Goal: Task Accomplishment & Management: Use online tool/utility

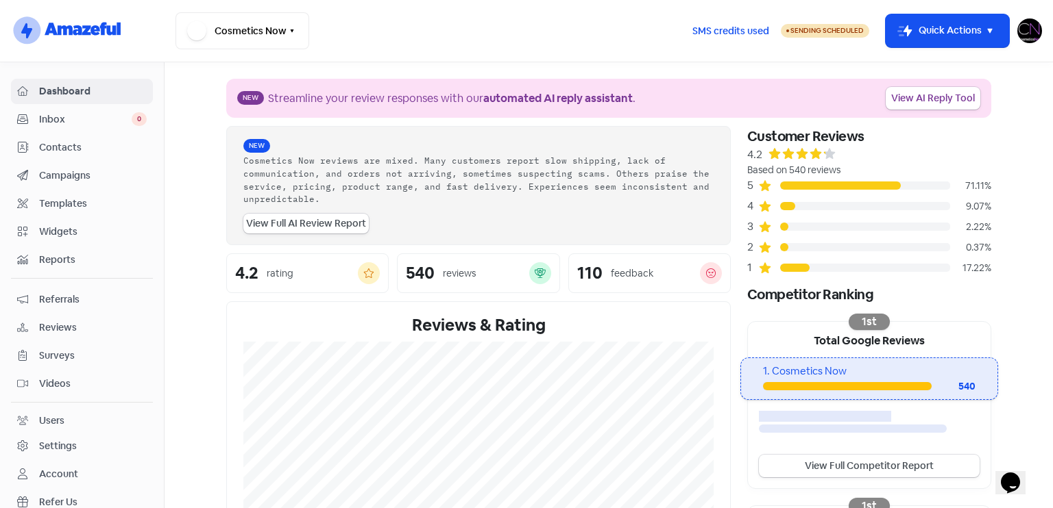
click at [82, 334] on link "Reviews" at bounding box center [82, 327] width 142 height 25
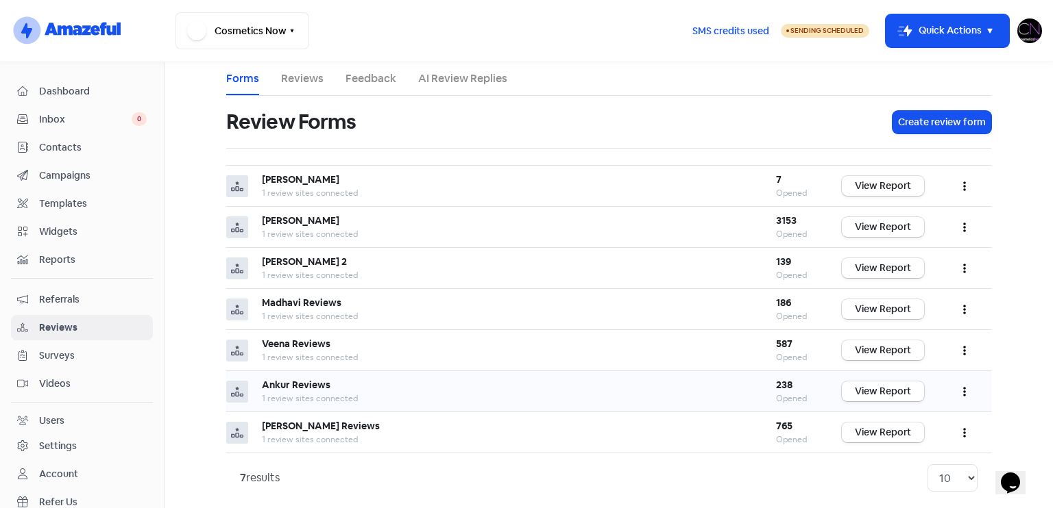
click at [955, 393] on button "button" at bounding box center [964, 392] width 26 height 32
click at [926, 430] on link "Preview" at bounding box center [918, 426] width 115 height 27
click at [887, 391] on link "View Report" at bounding box center [883, 392] width 82 height 20
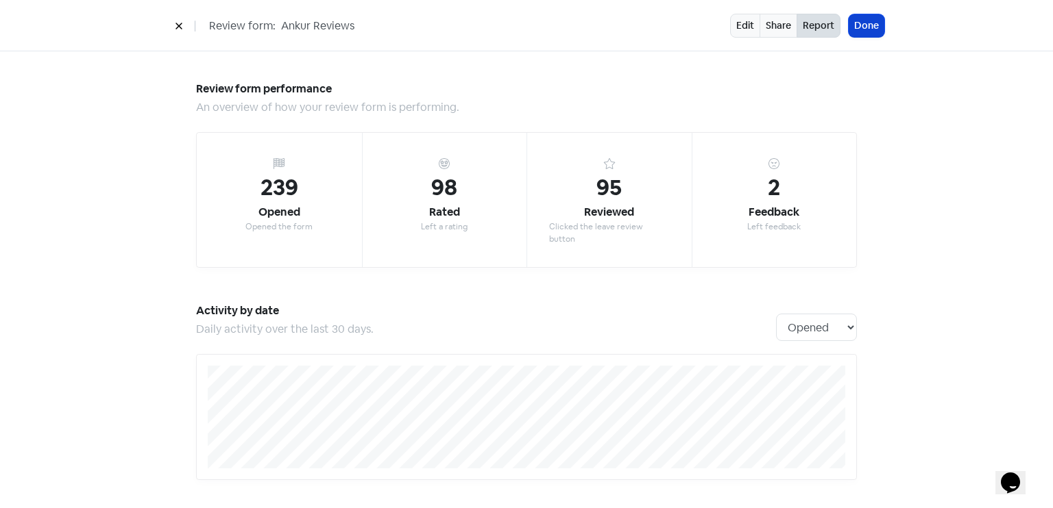
click at [882, 32] on button "Done" at bounding box center [866, 25] width 36 height 23
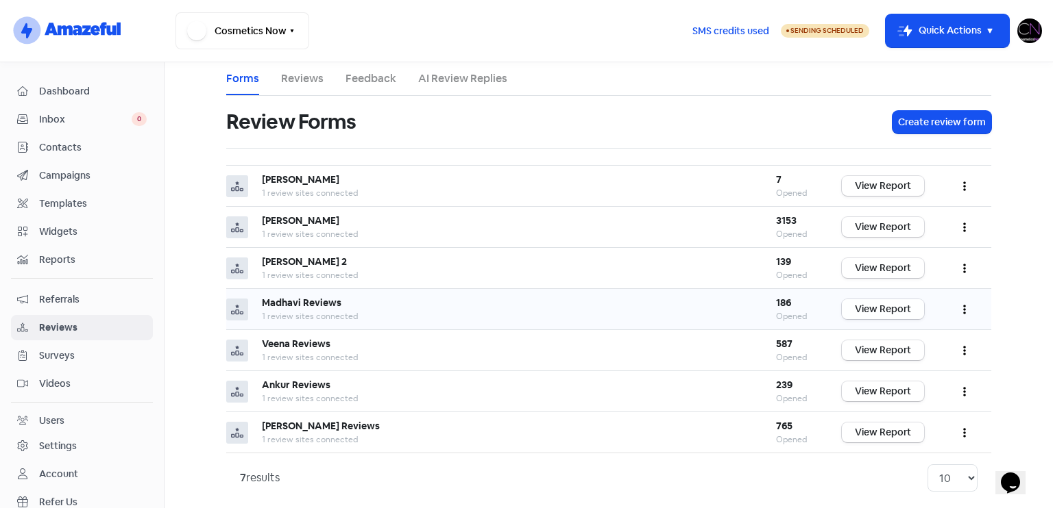
click at [899, 308] on link "View Report" at bounding box center [883, 309] width 82 height 20
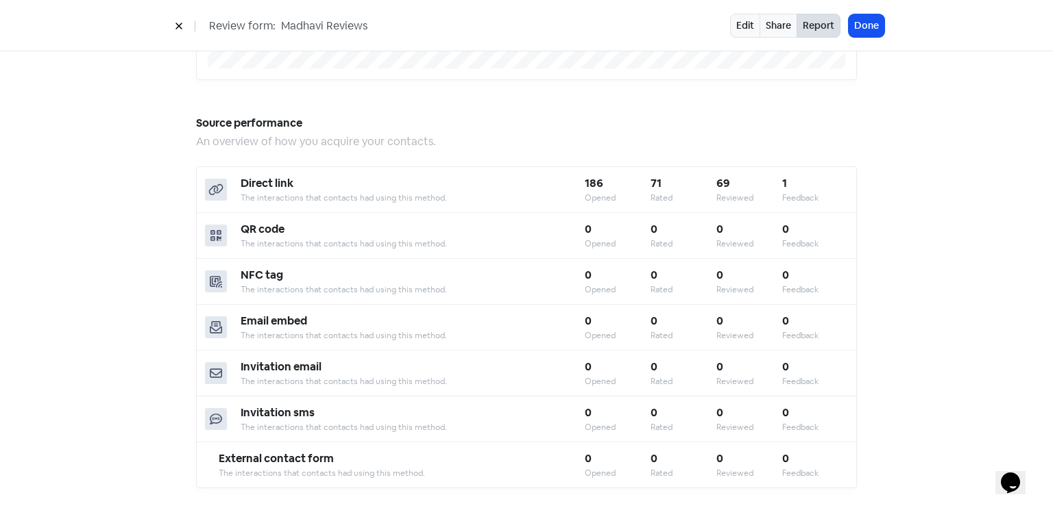
scroll to position [1200, 0]
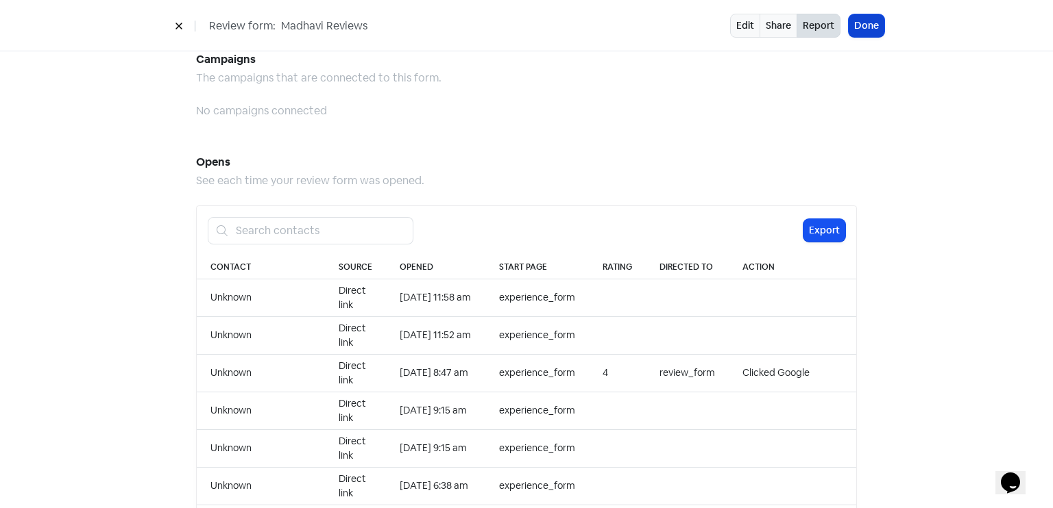
click at [870, 24] on button "Done" at bounding box center [866, 25] width 36 height 23
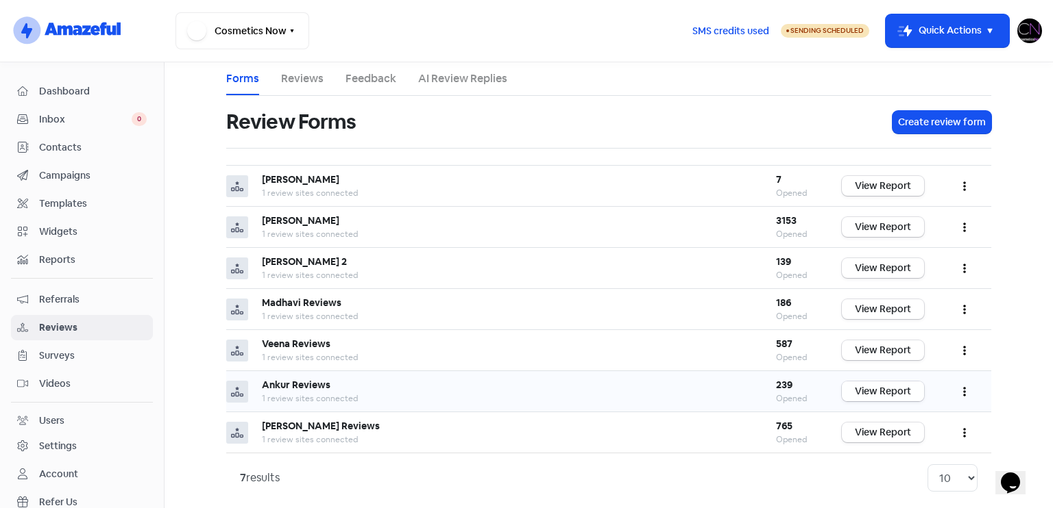
click at [889, 389] on link "View Report" at bounding box center [883, 392] width 82 height 20
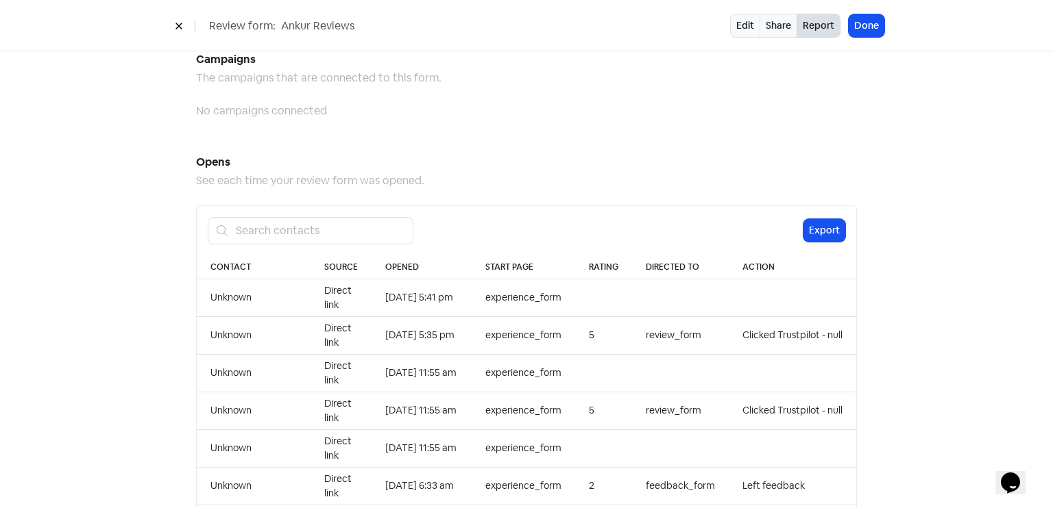
scroll to position [1408, 0]
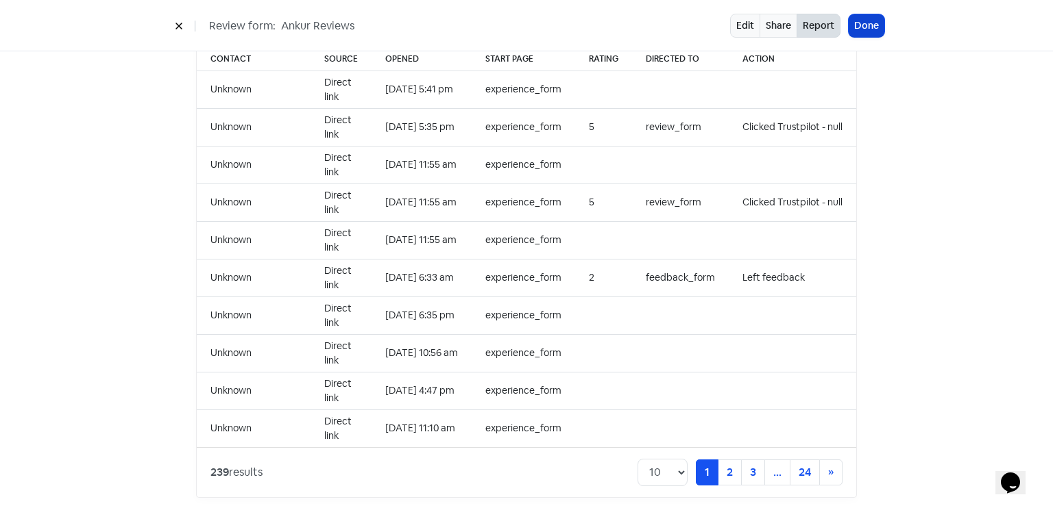
click at [863, 34] on button "Done" at bounding box center [866, 25] width 36 height 23
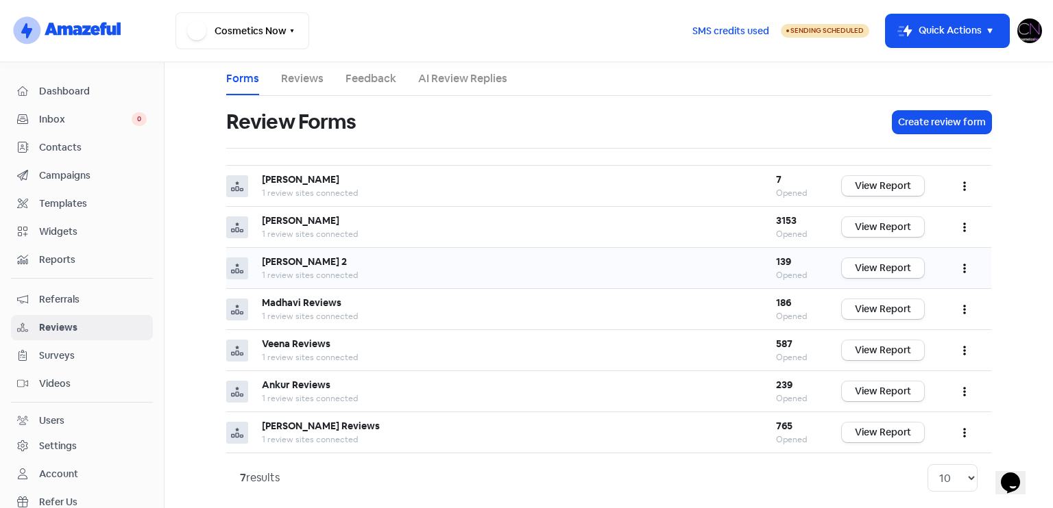
scroll to position [8, 0]
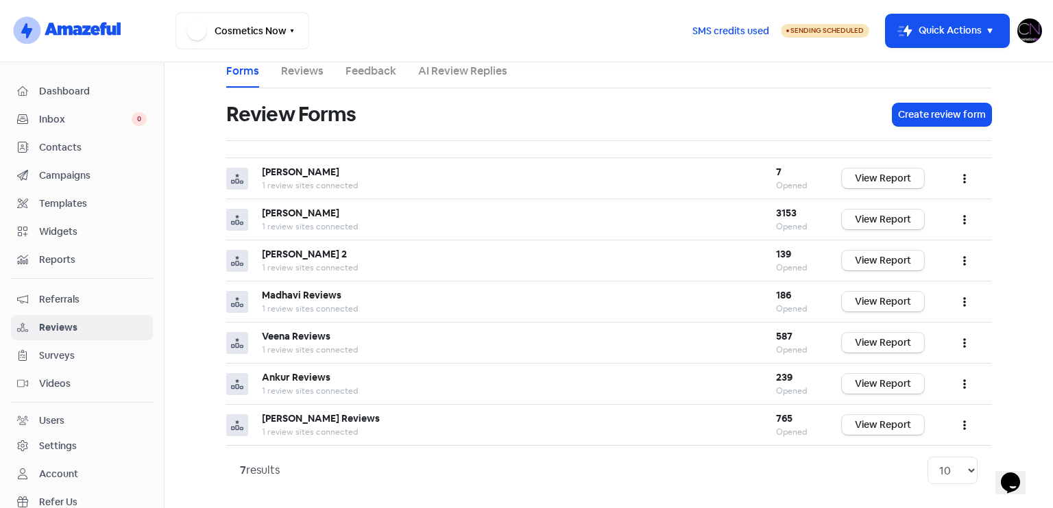
click at [100, 87] on span "Dashboard" at bounding box center [93, 91] width 108 height 14
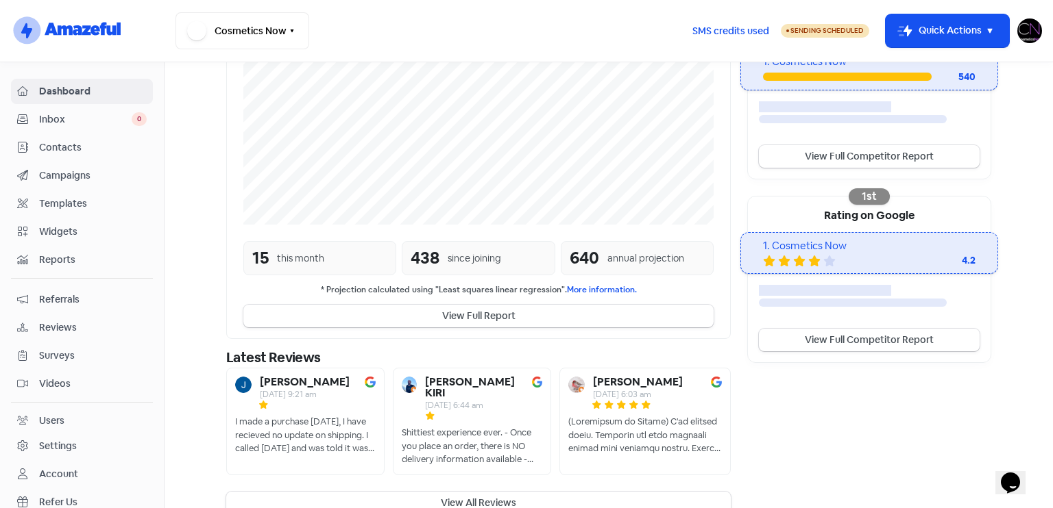
scroll to position [319, 0]
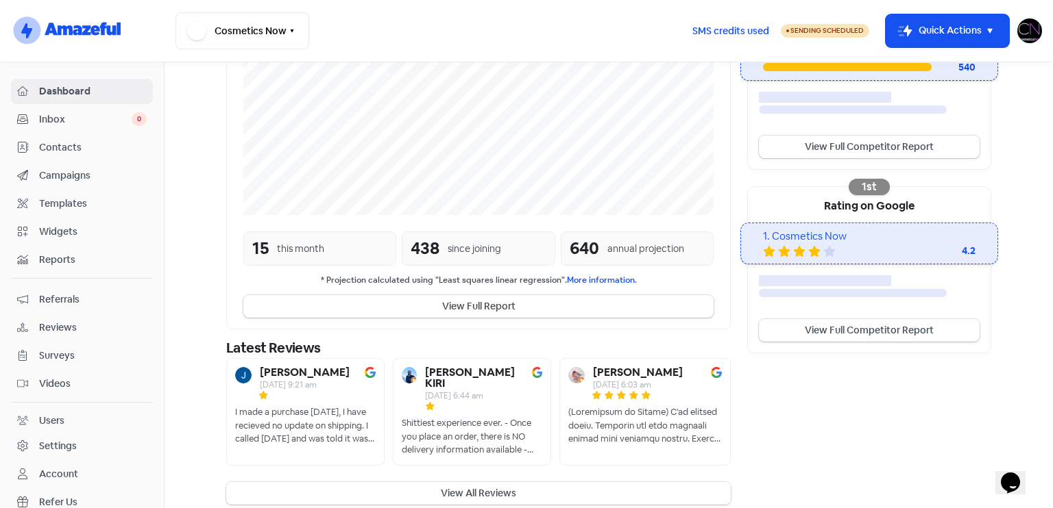
click at [529, 482] on button "View All Reviews" at bounding box center [478, 493] width 504 height 23
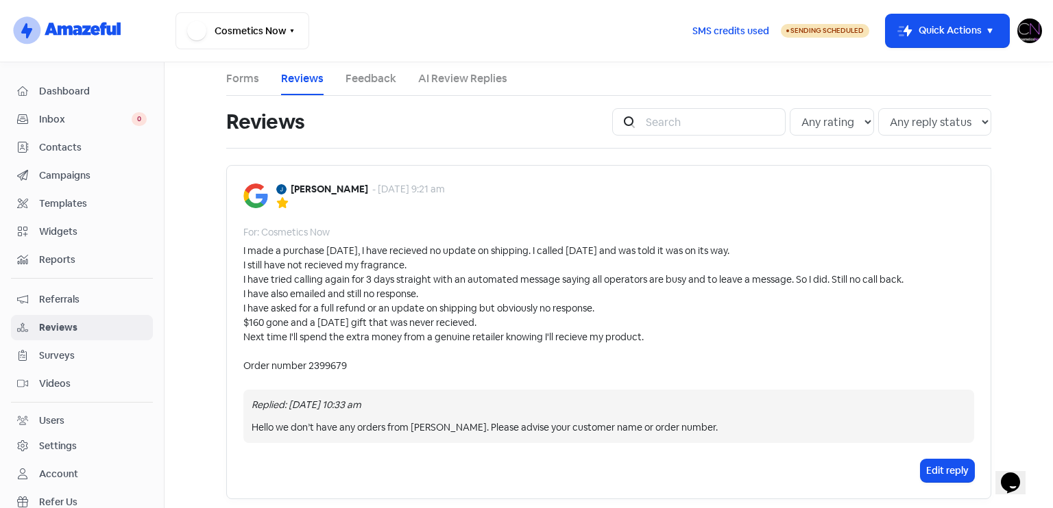
scroll to position [390, 0]
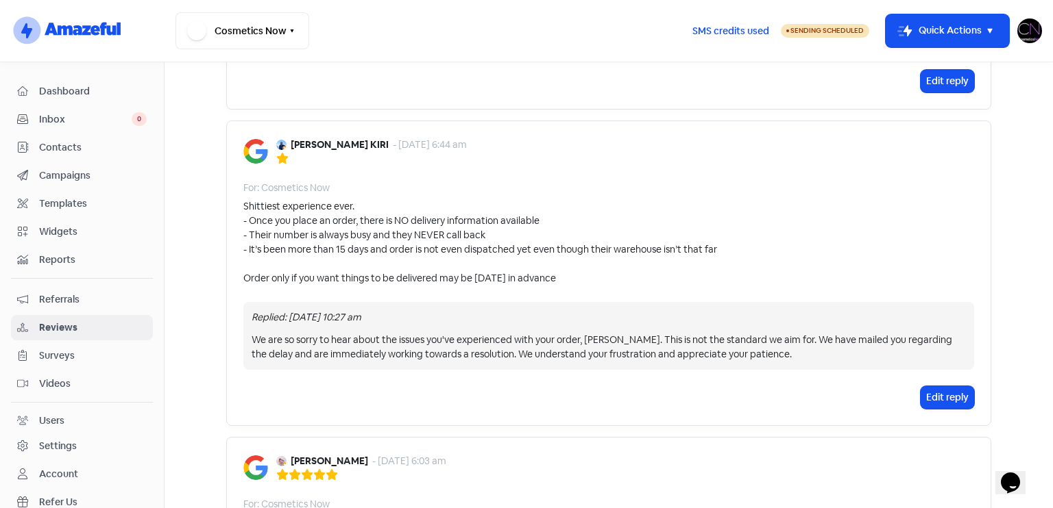
click at [79, 93] on span "Dashboard" at bounding box center [93, 91] width 108 height 14
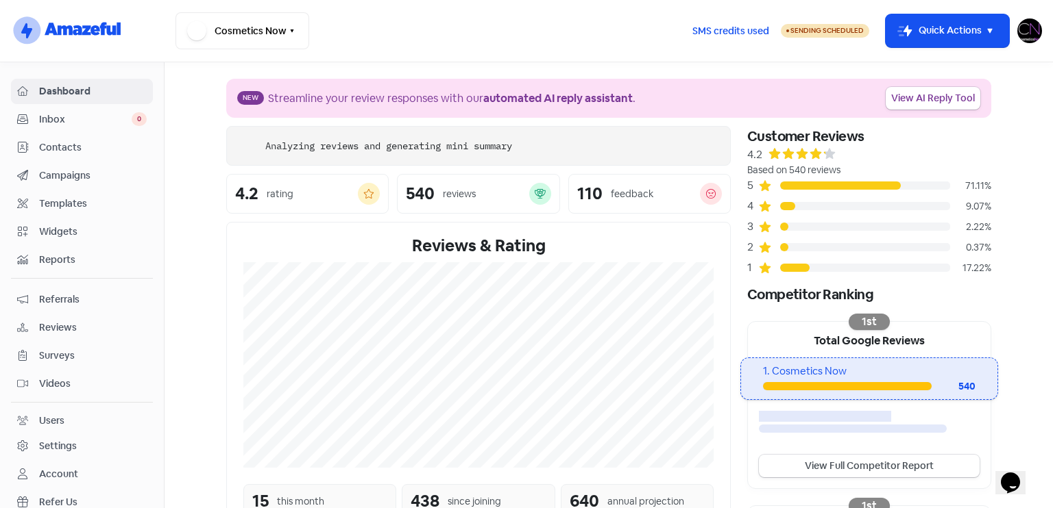
click at [71, 331] on span "Reviews" at bounding box center [93, 328] width 108 height 14
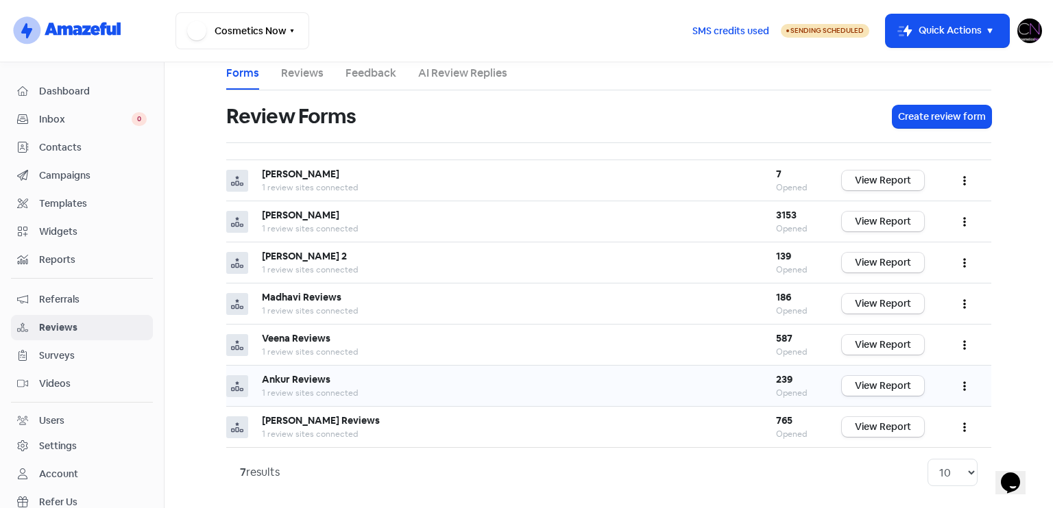
scroll to position [8, 0]
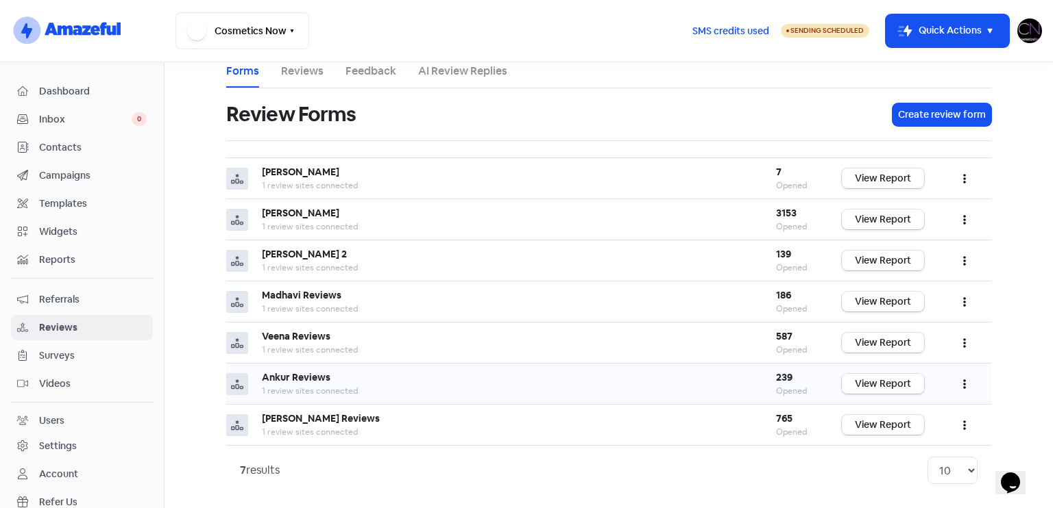
click at [874, 385] on link "View Report" at bounding box center [883, 384] width 82 height 20
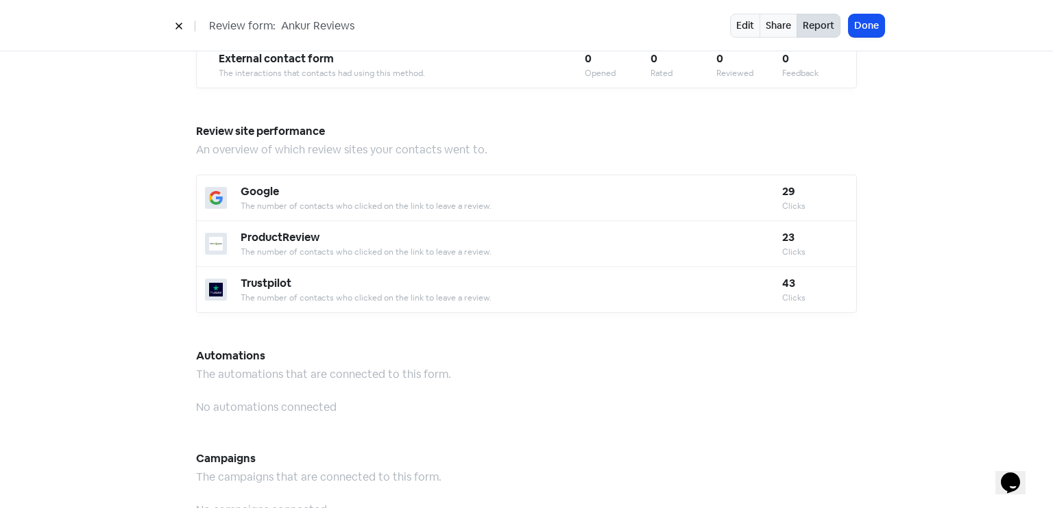
scroll to position [1200, 0]
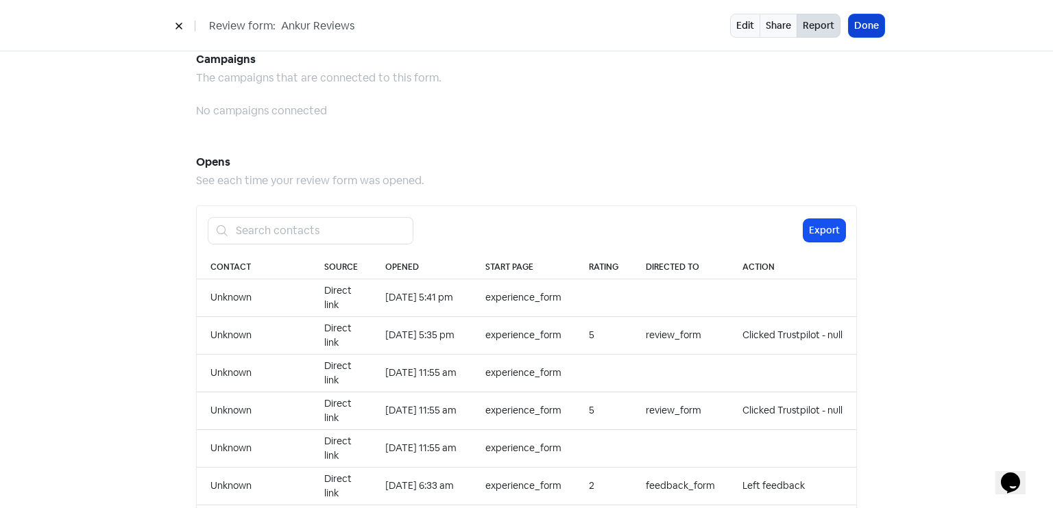
click at [874, 20] on button "Done" at bounding box center [866, 25] width 36 height 23
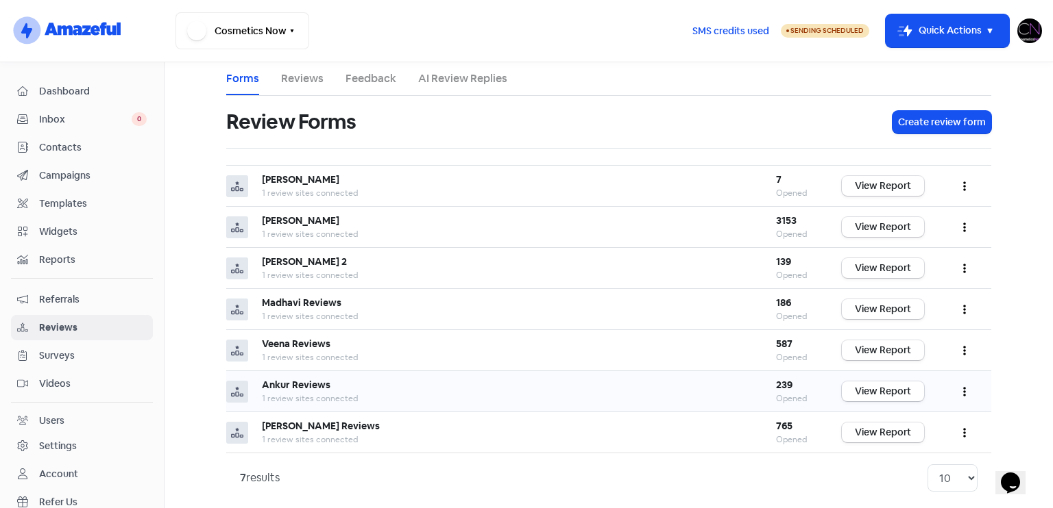
click at [951, 394] on button "button" at bounding box center [964, 392] width 26 height 32
click at [904, 421] on link "Preview" at bounding box center [918, 426] width 115 height 27
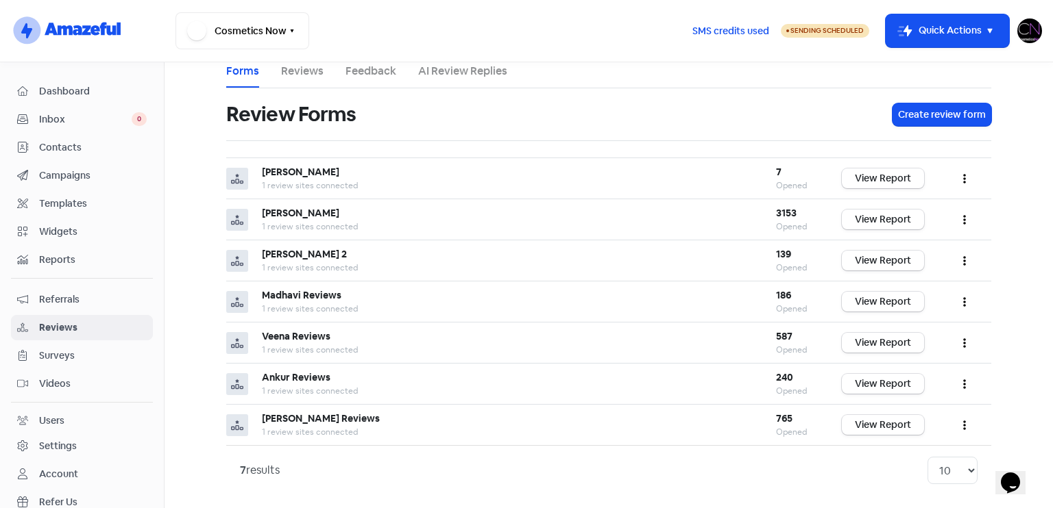
click at [86, 79] on link "Dashboard" at bounding box center [82, 91] width 142 height 25
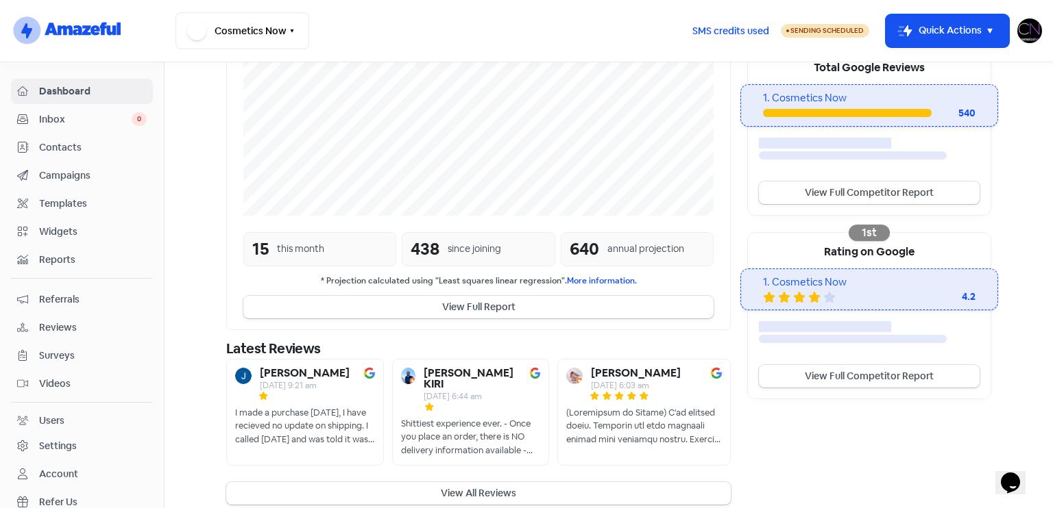
scroll to position [286, 0]
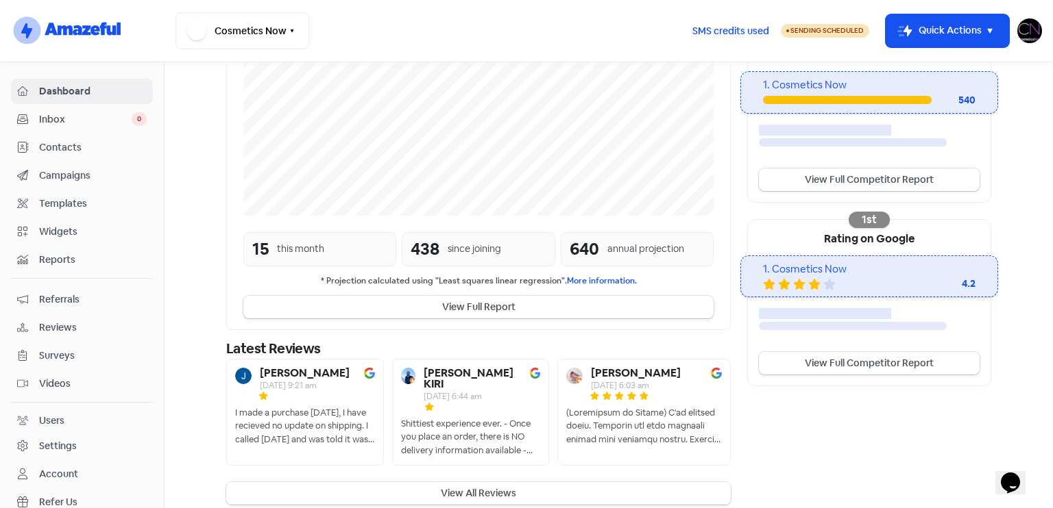
click at [543, 482] on button "View All Reviews" at bounding box center [478, 493] width 504 height 23
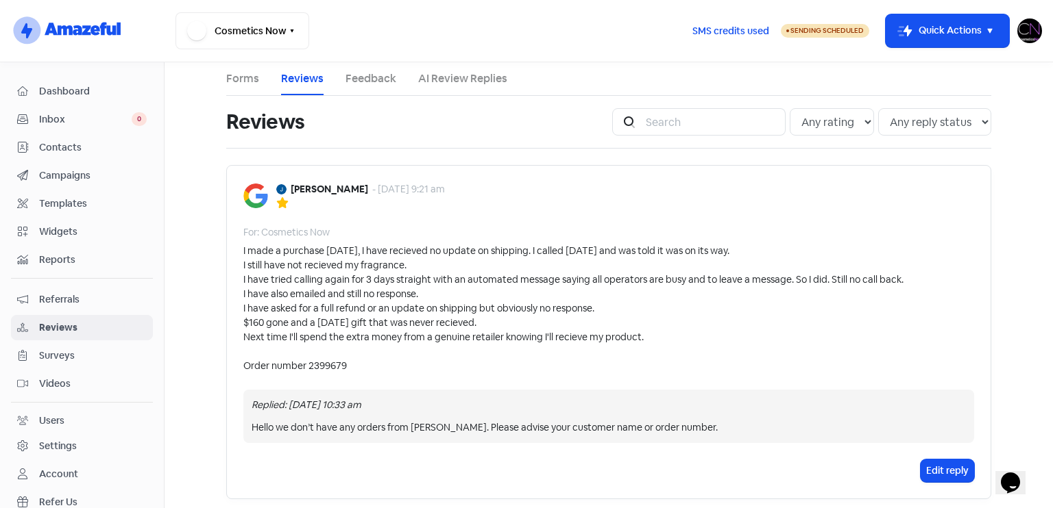
click at [371, 82] on link "Feedback" at bounding box center [370, 79] width 51 height 16
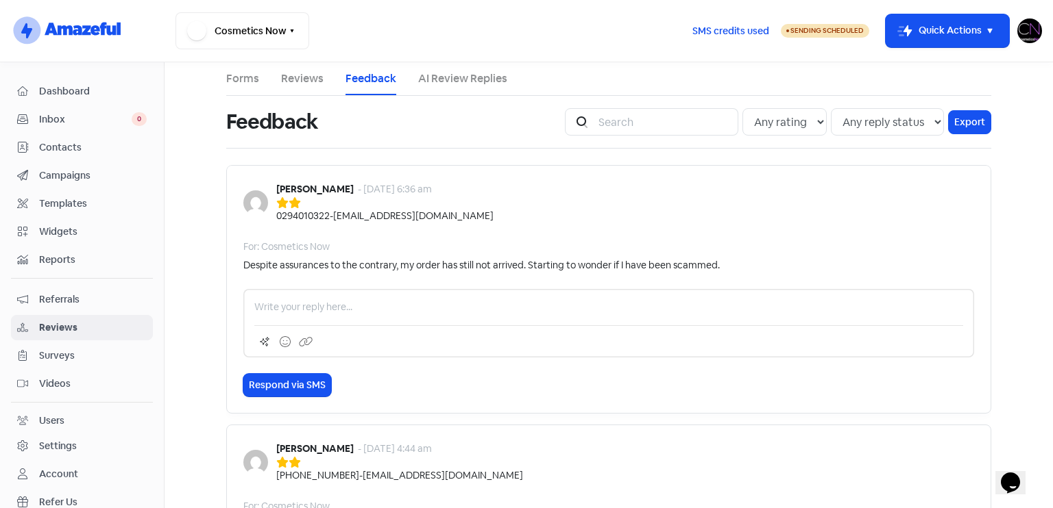
click at [74, 96] on span "Dashboard" at bounding box center [93, 91] width 108 height 14
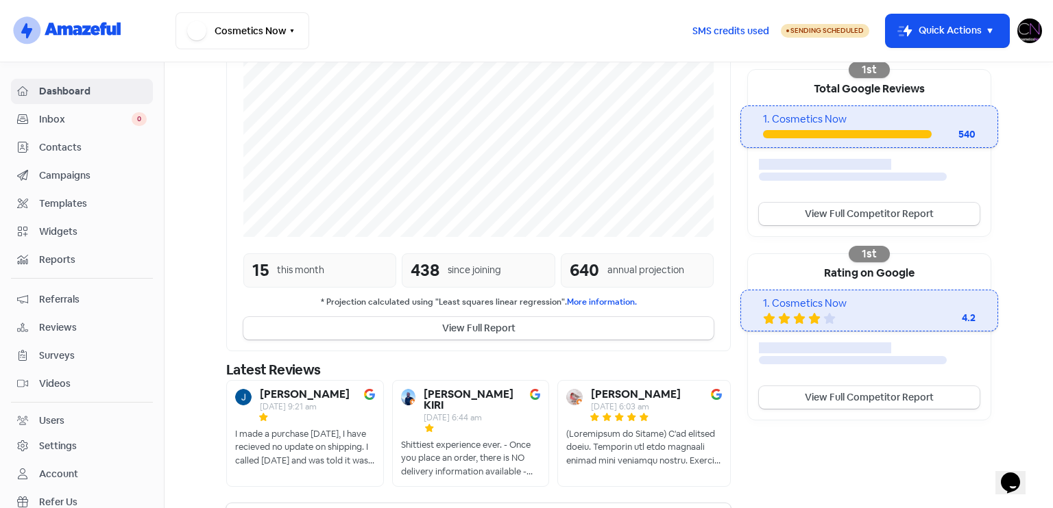
scroll to position [273, 0]
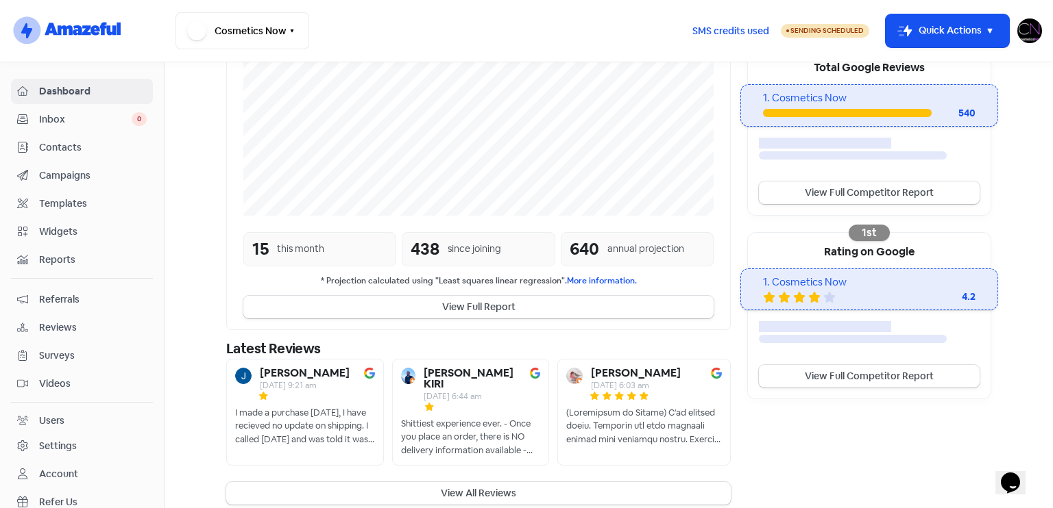
click at [86, 324] on span "Reviews" at bounding box center [93, 328] width 108 height 14
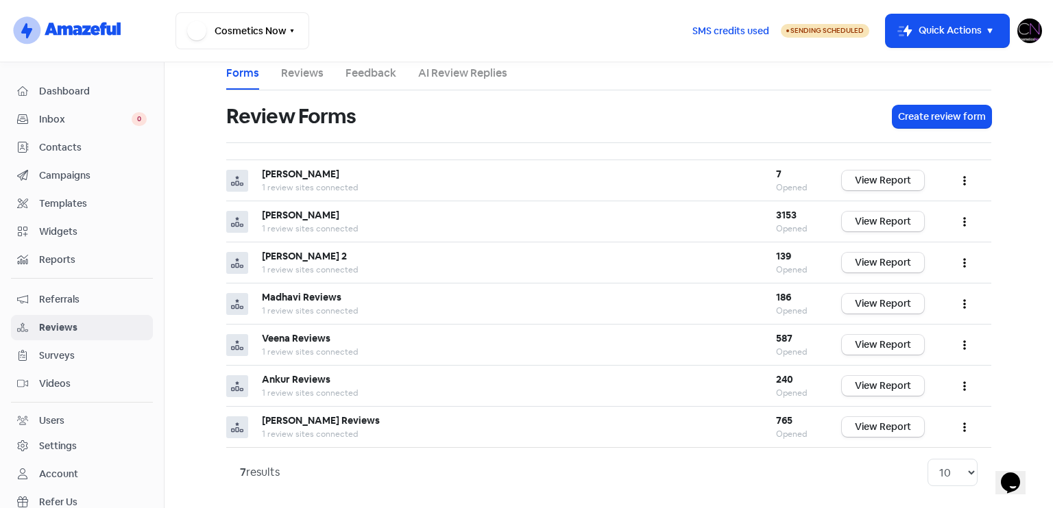
scroll to position [8, 0]
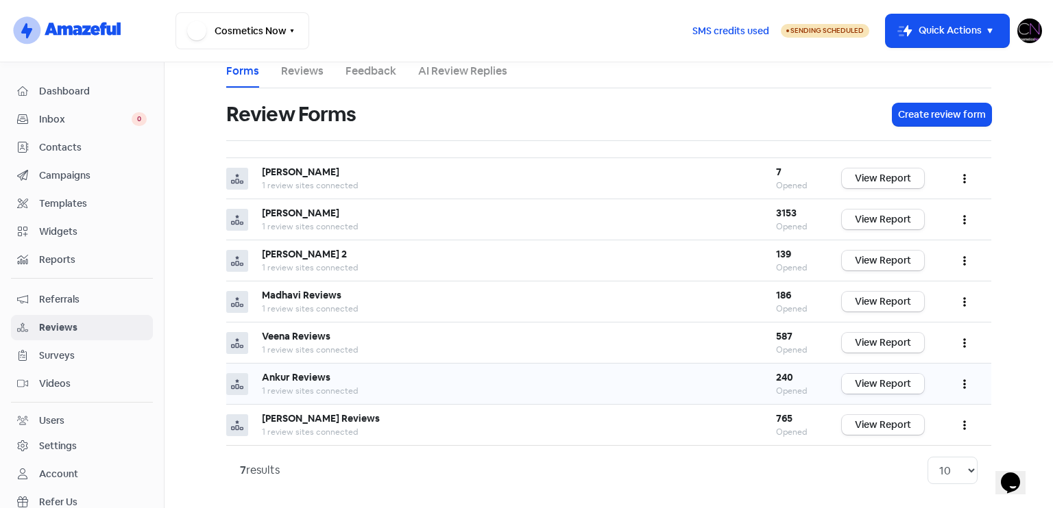
click at [885, 376] on link "View Report" at bounding box center [883, 384] width 82 height 20
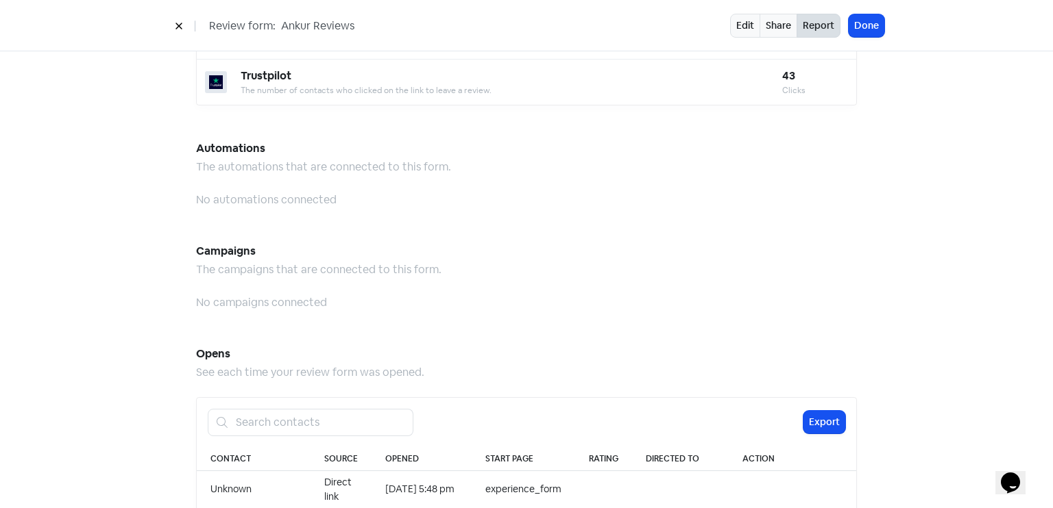
scroll to position [1408, 0]
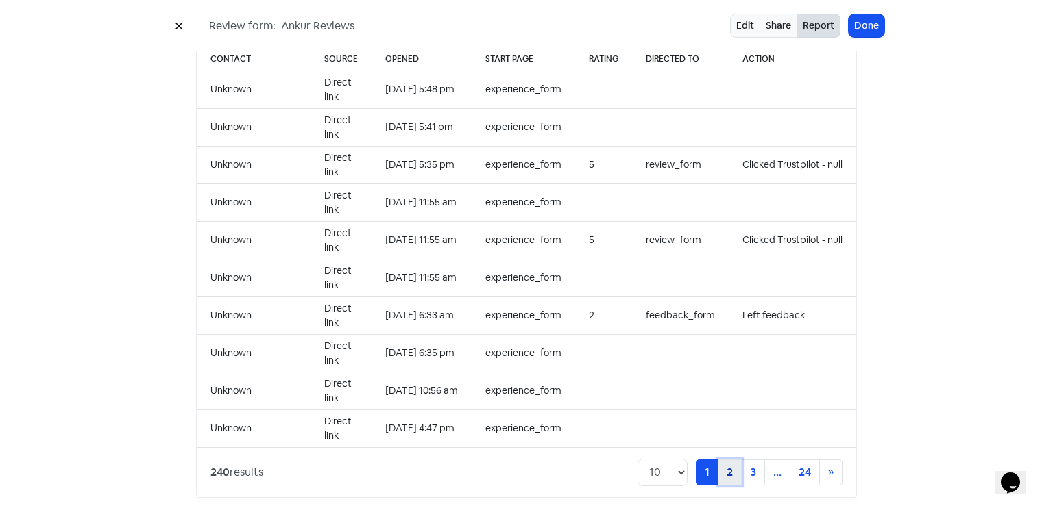
click at [728, 460] on link "2" at bounding box center [729, 473] width 24 height 26
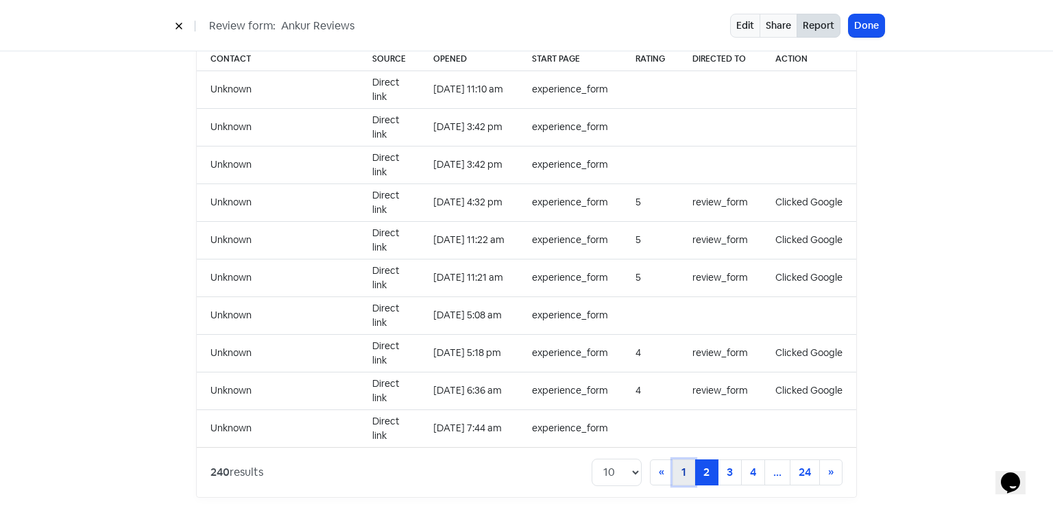
click at [676, 463] on link "1" at bounding box center [683, 473] width 23 height 26
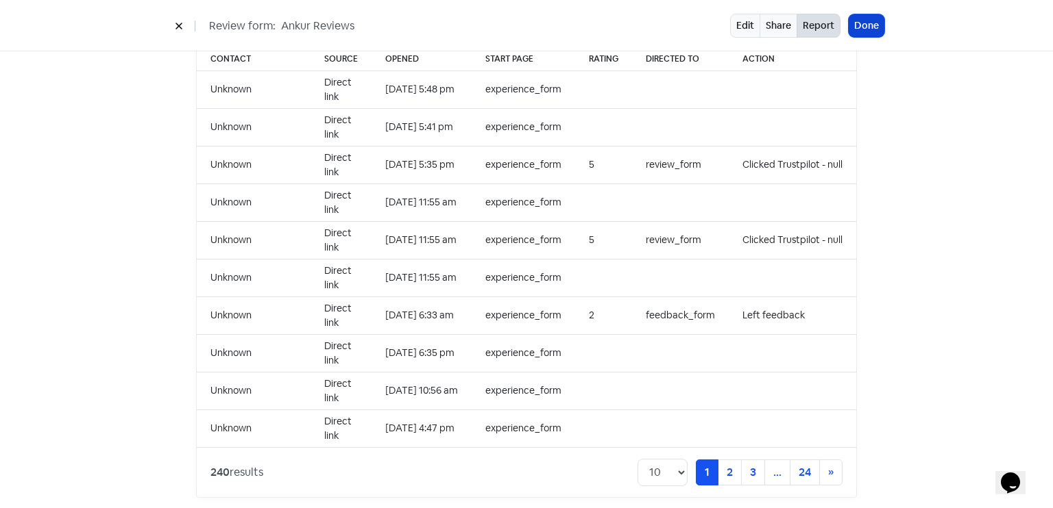
click at [872, 22] on button "Done" at bounding box center [866, 25] width 36 height 23
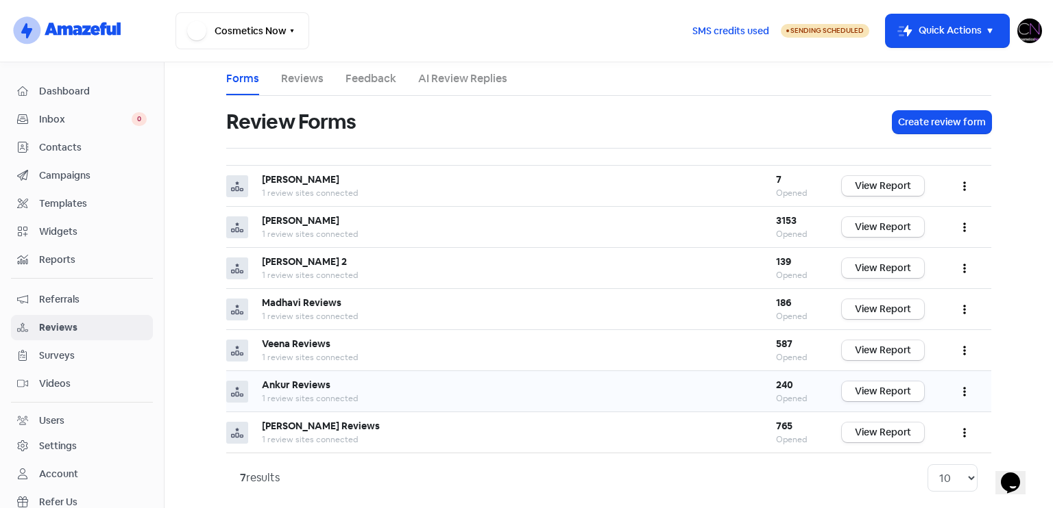
click at [954, 389] on button "button" at bounding box center [964, 392] width 26 height 32
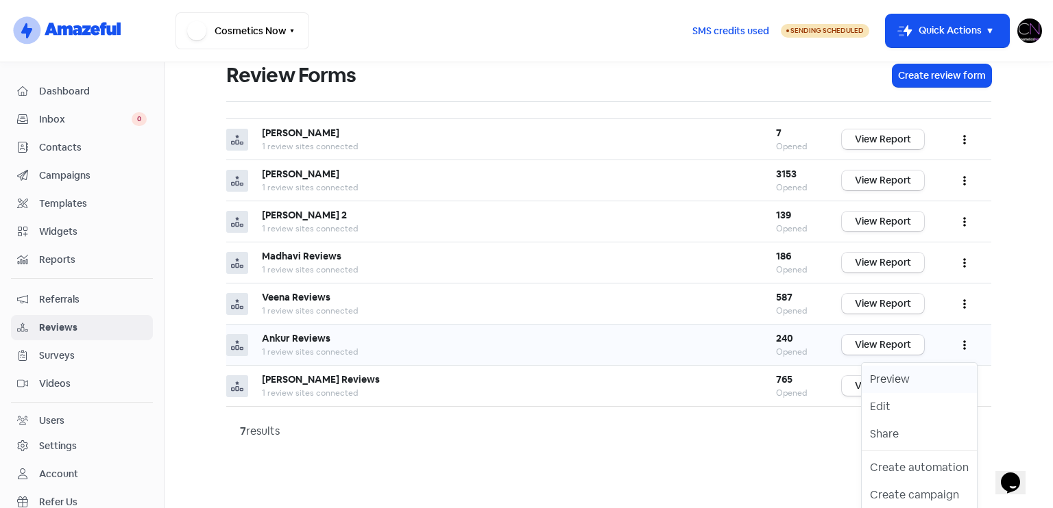
click at [928, 367] on link "Preview" at bounding box center [918, 379] width 115 height 27
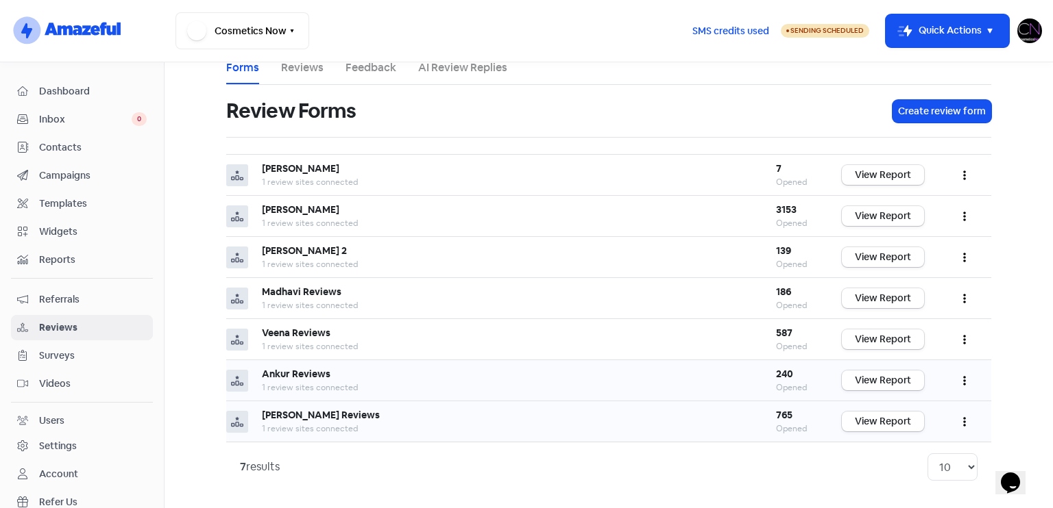
scroll to position [8, 0]
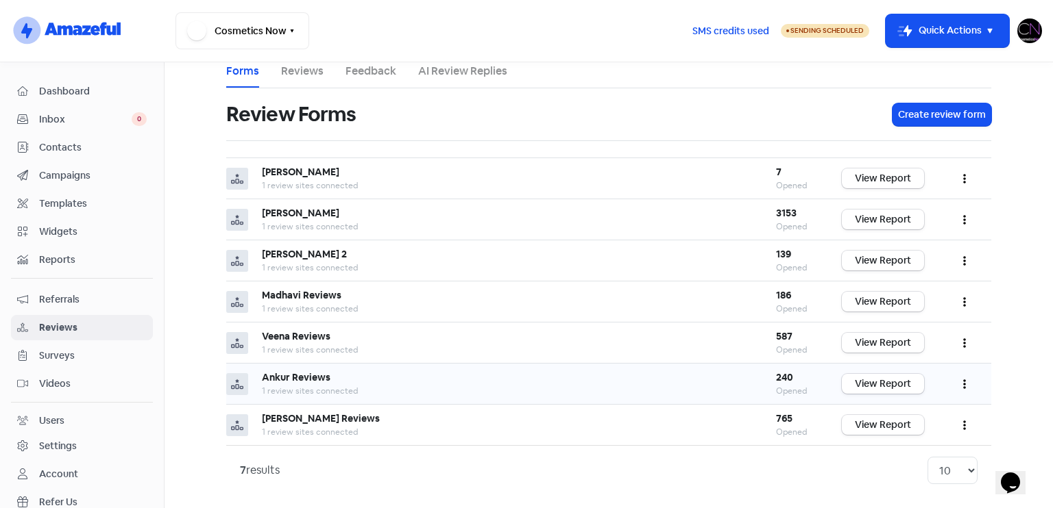
click at [964, 389] on button "button" at bounding box center [964, 384] width 26 height 32
click at [921, 441] on link "Edit" at bounding box center [918, 445] width 115 height 27
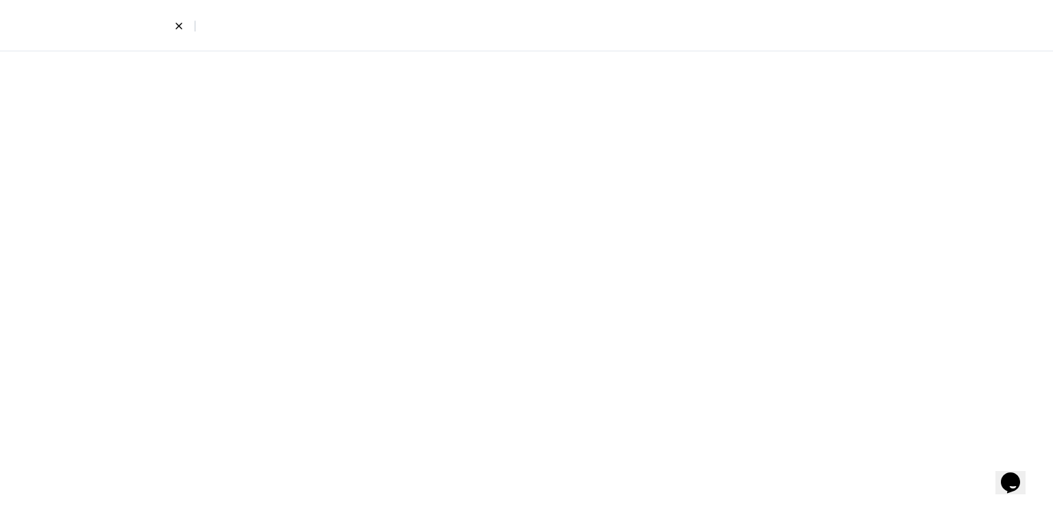
select select "7"
select select "4"
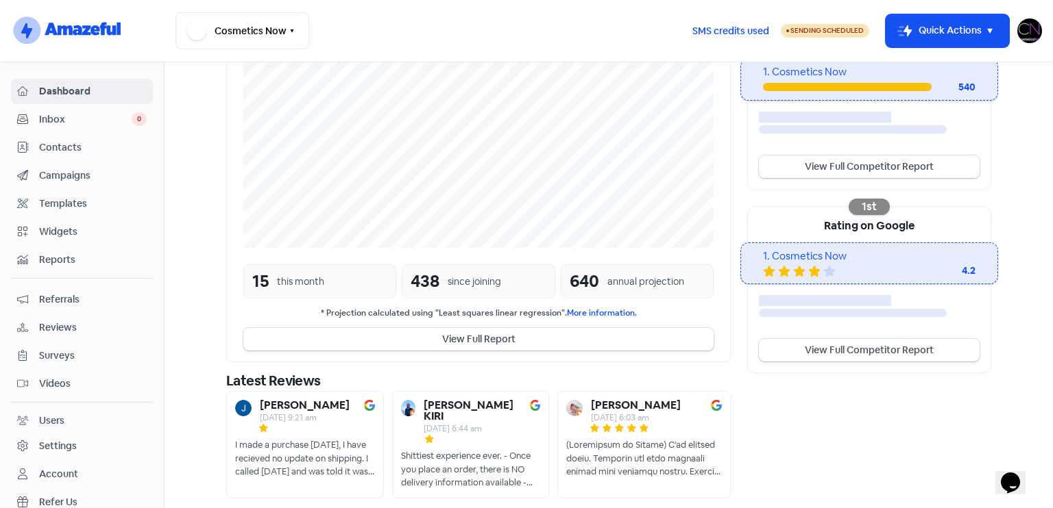
scroll to position [319, 0]
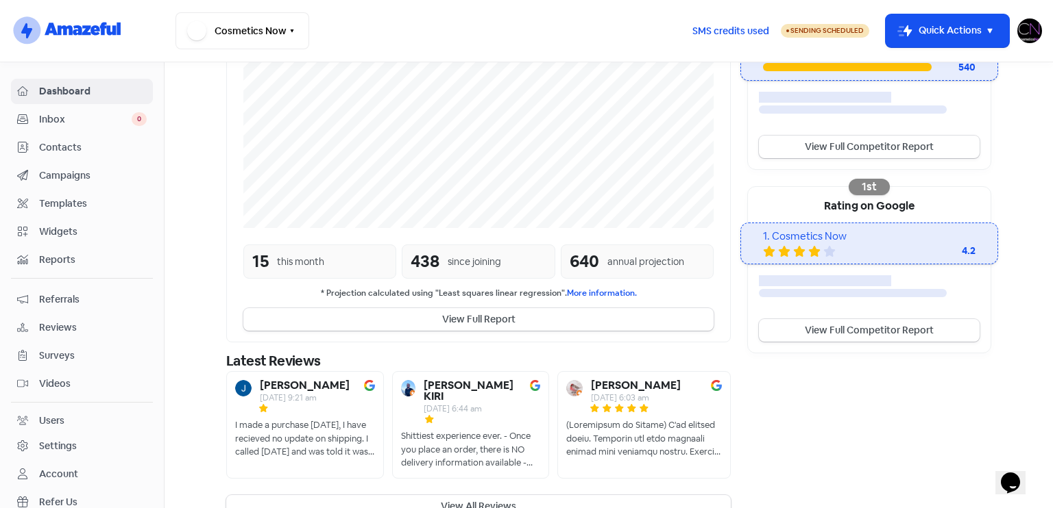
click at [90, 323] on span "Reviews" at bounding box center [93, 328] width 108 height 14
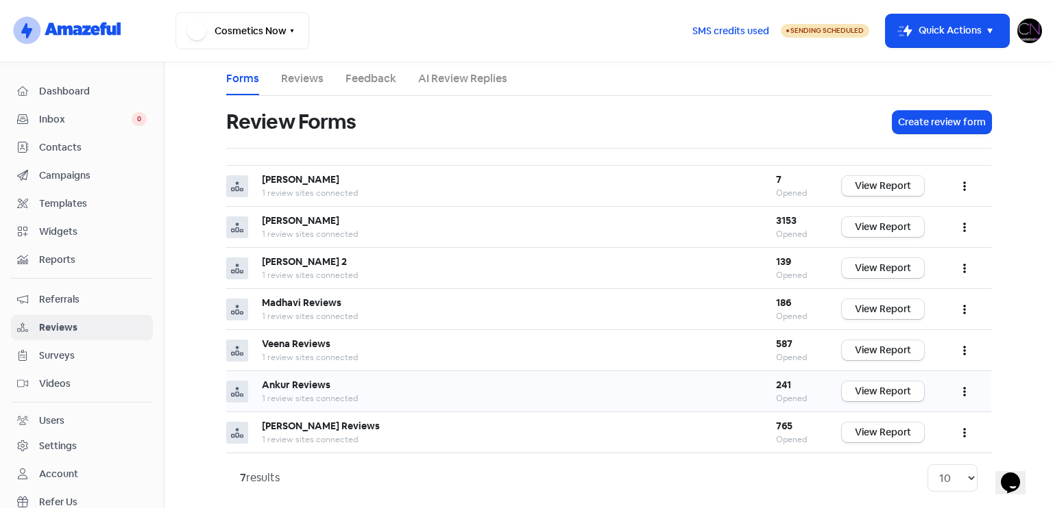
click at [403, 387] on div "Ankur Reviews" at bounding box center [505, 385] width 487 height 14
click at [868, 397] on link "View Report" at bounding box center [883, 392] width 82 height 20
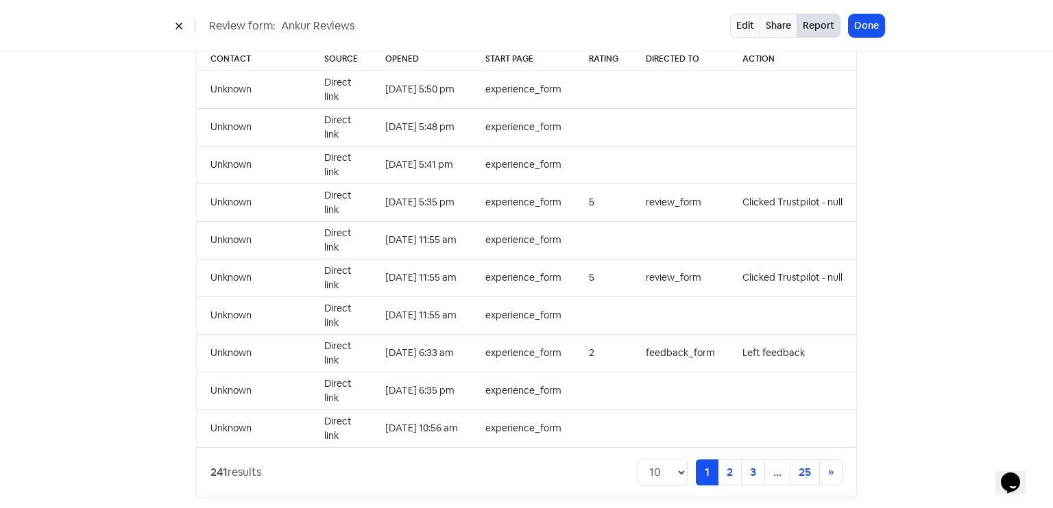
scroll to position [609, 0]
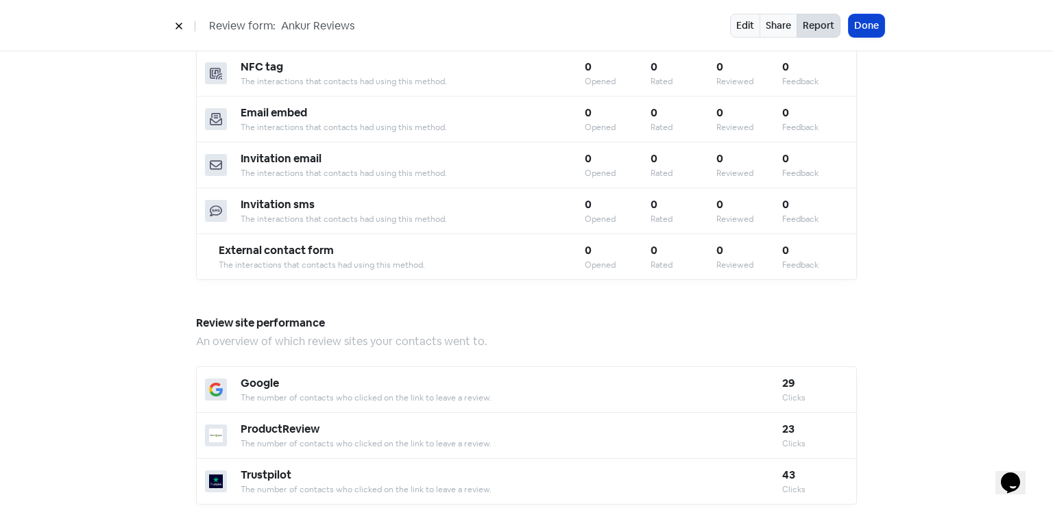
click at [870, 25] on button "Done" at bounding box center [866, 25] width 36 height 23
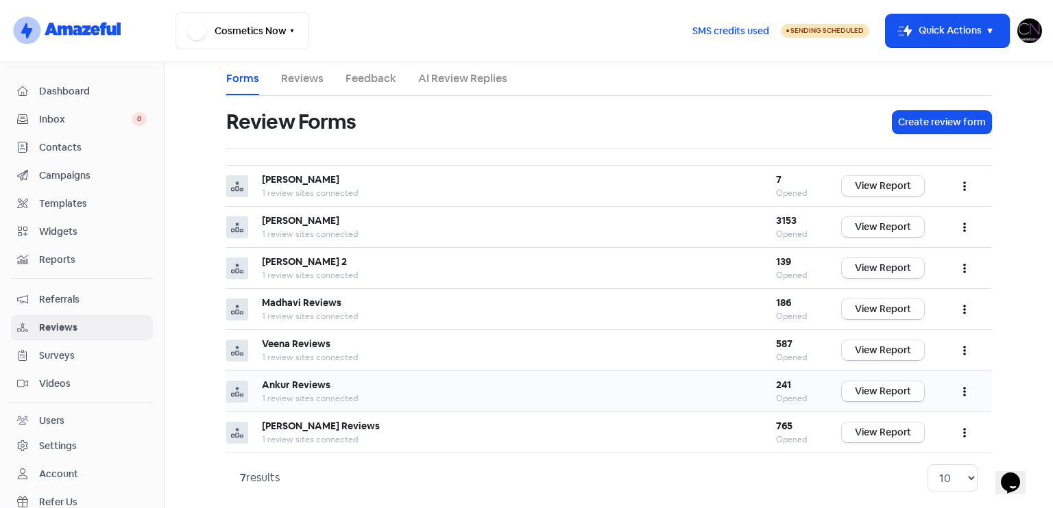
click at [966, 386] on button "button" at bounding box center [964, 392] width 26 height 32
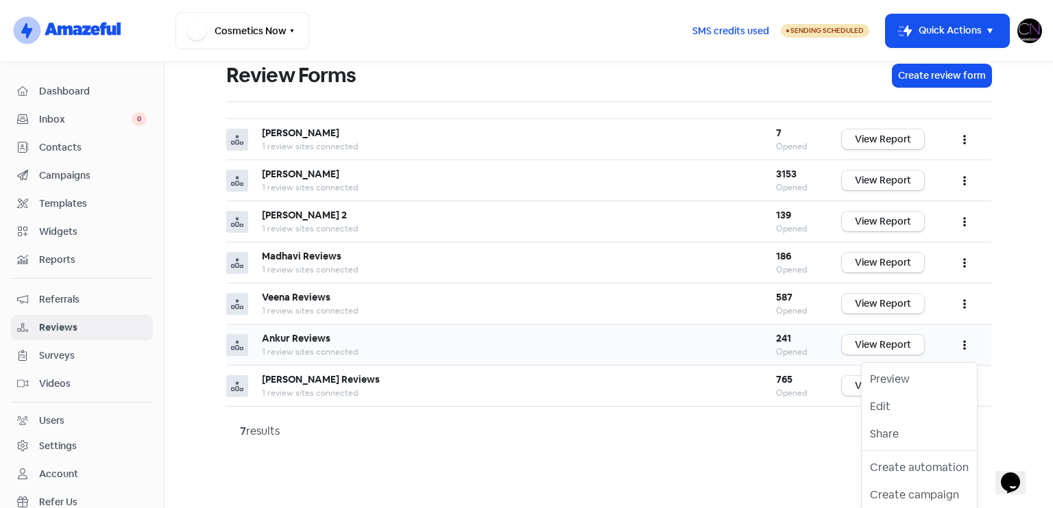
click at [369, 332] on div "Ankur Reviews" at bounding box center [505, 339] width 487 height 14
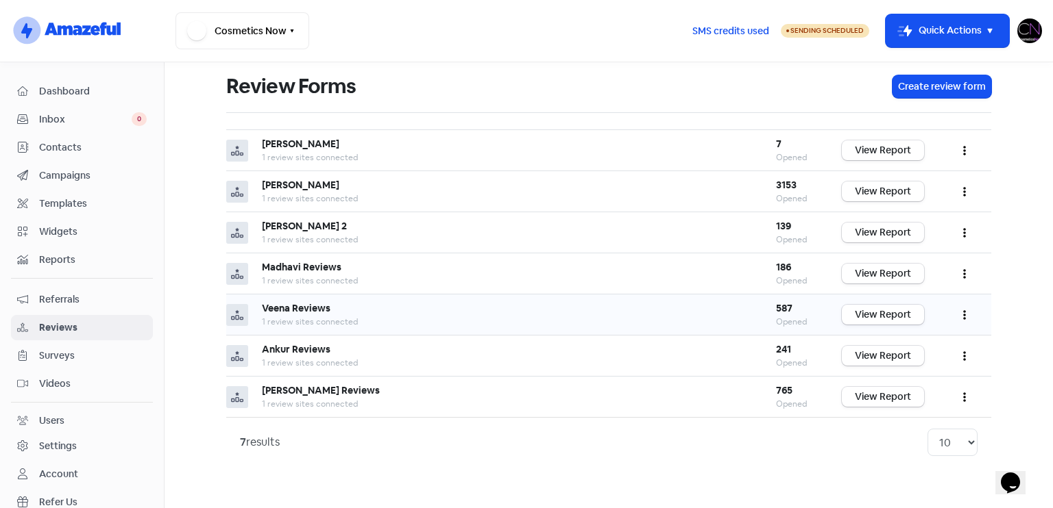
scroll to position [8, 0]
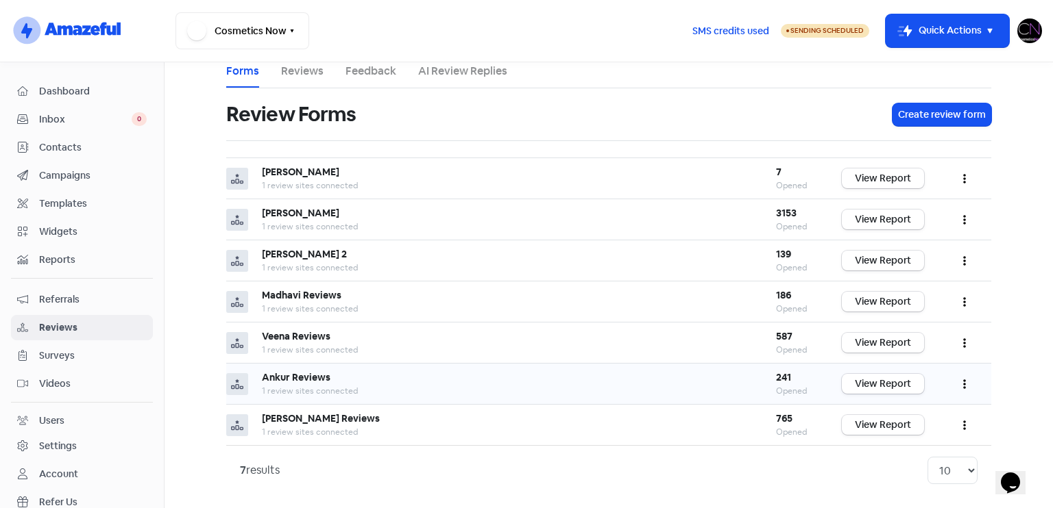
click at [963, 382] on icon "button" at bounding box center [964, 385] width 3 height 10
click at [868, 389] on link "View Report" at bounding box center [883, 384] width 82 height 20
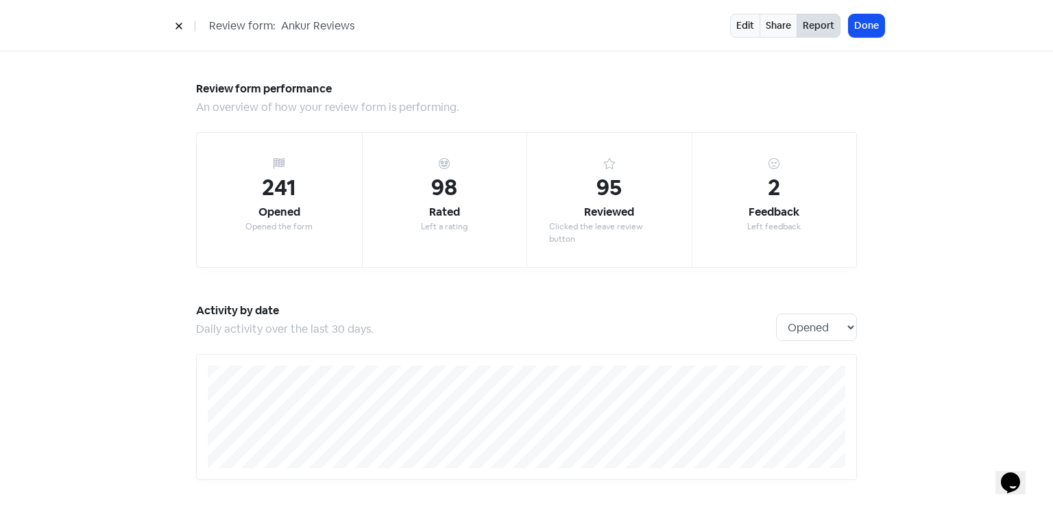
scroll to position [1200, 0]
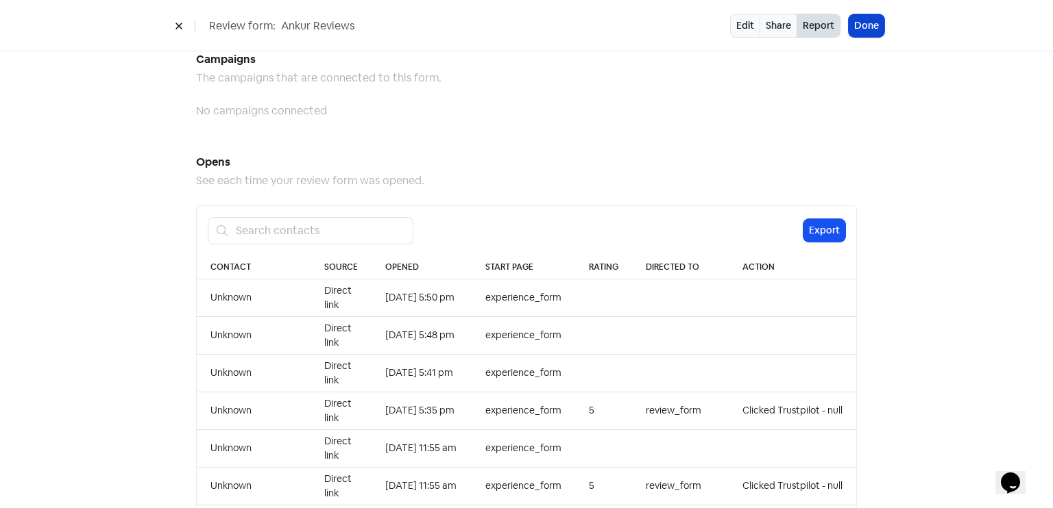
click at [865, 22] on button "Done" at bounding box center [866, 25] width 36 height 23
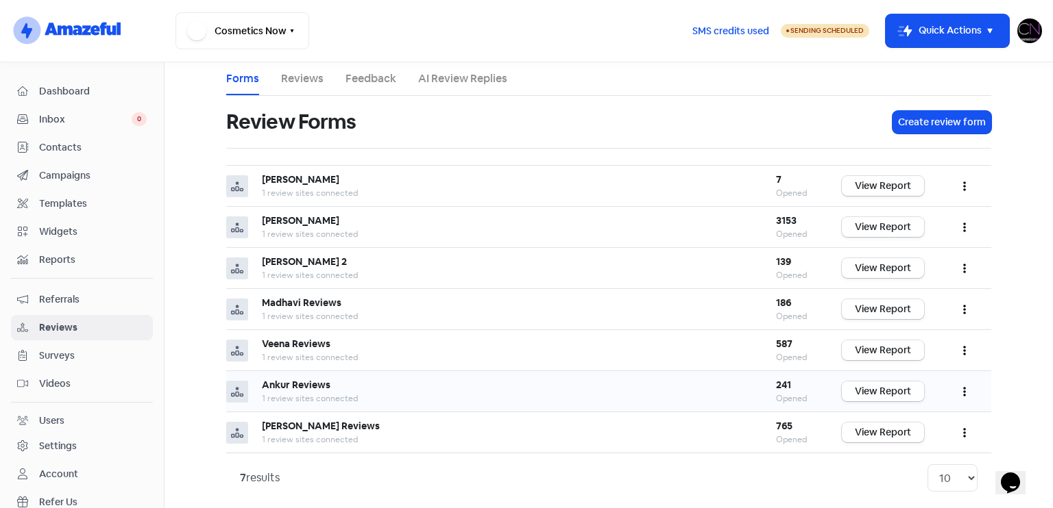
click at [846, 382] on link "View Report" at bounding box center [883, 392] width 82 height 20
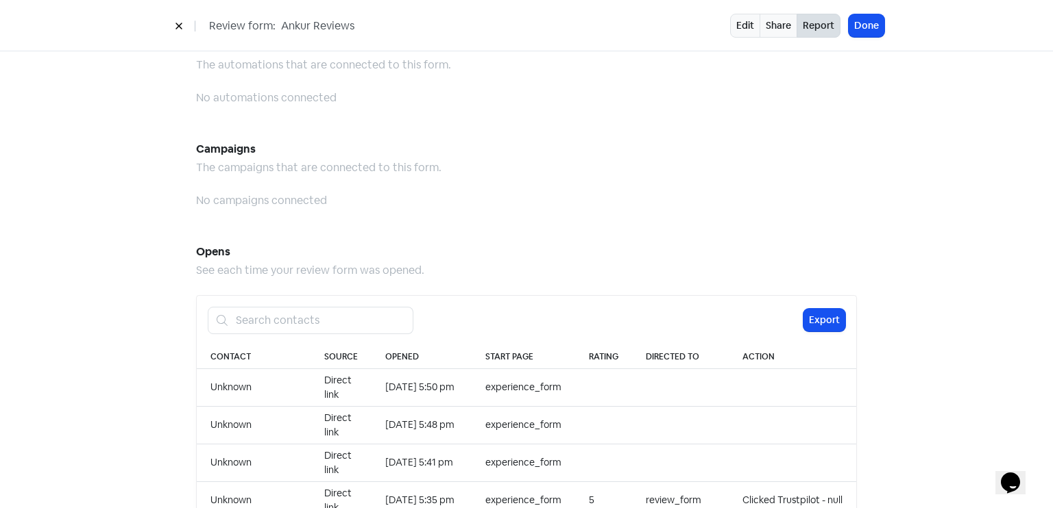
scroll to position [1132, 0]
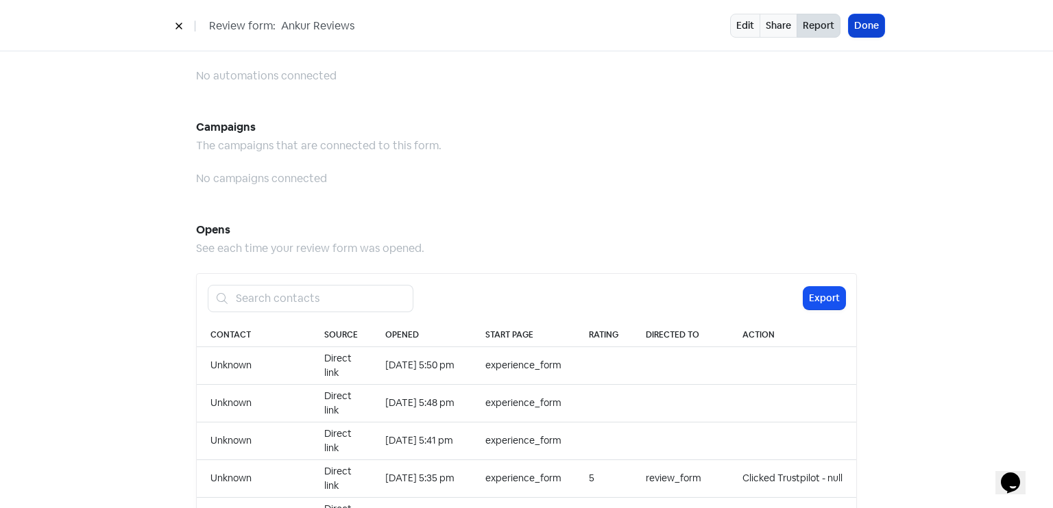
click at [879, 29] on button "Done" at bounding box center [866, 25] width 36 height 23
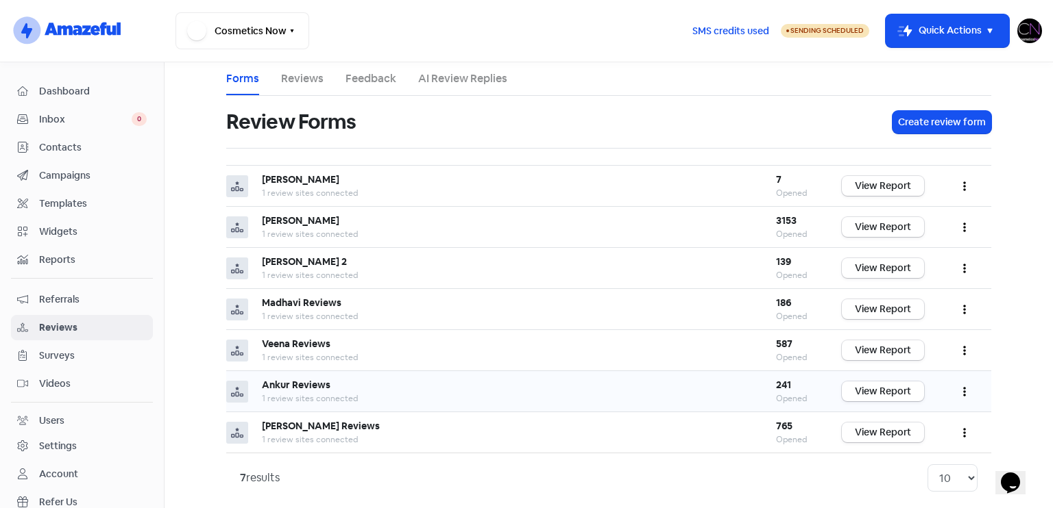
click at [966, 382] on button "button" at bounding box center [964, 392] width 26 height 32
click at [902, 416] on link "Preview" at bounding box center [918, 426] width 115 height 27
click at [911, 384] on link "View Report" at bounding box center [883, 392] width 82 height 20
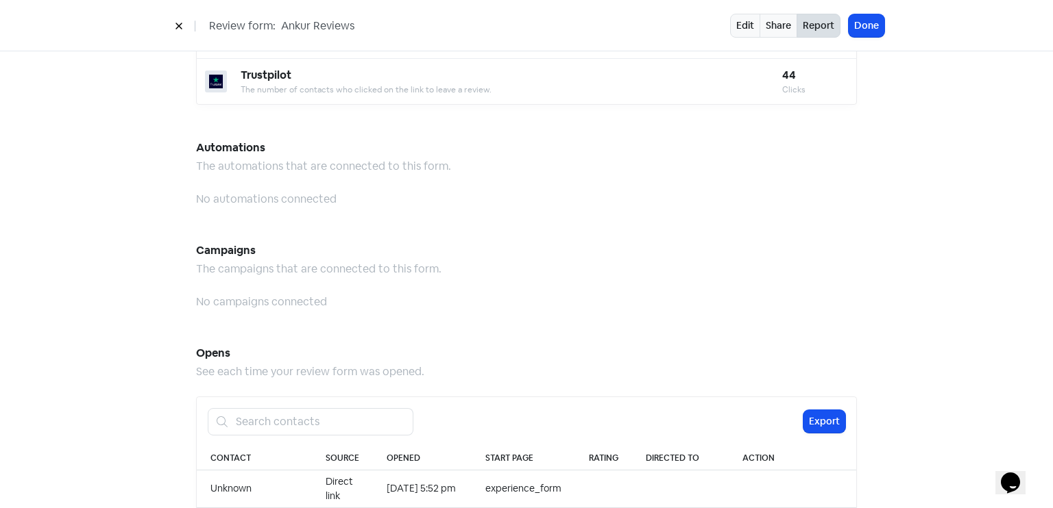
scroll to position [875, 0]
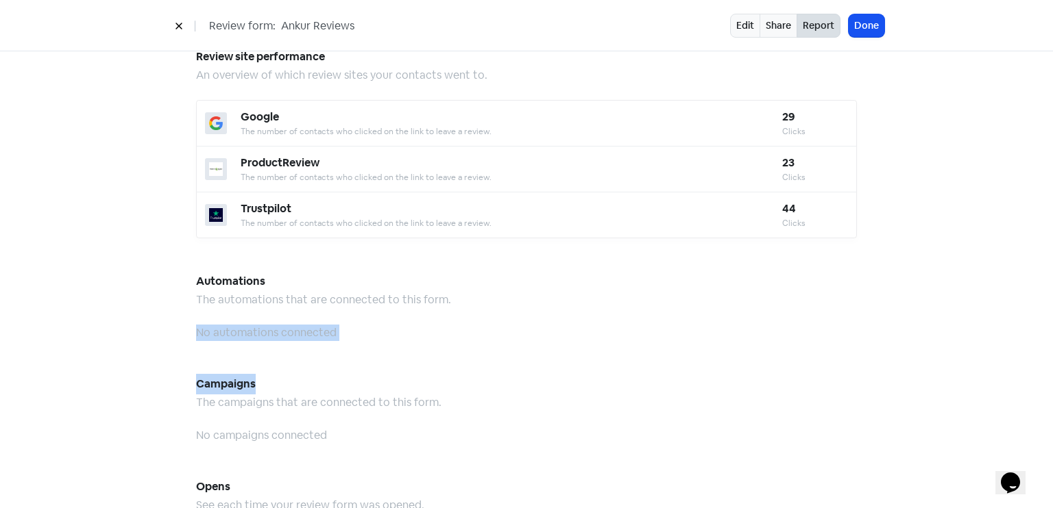
drag, startPoint x: 1040, startPoint y: 301, endPoint x: 1052, endPoint y: 358, distance: 58.1
click at [1052, 358] on div "Review form performance An overview of how your review form is performing. 242 …" at bounding box center [526, 279] width 1053 height 457
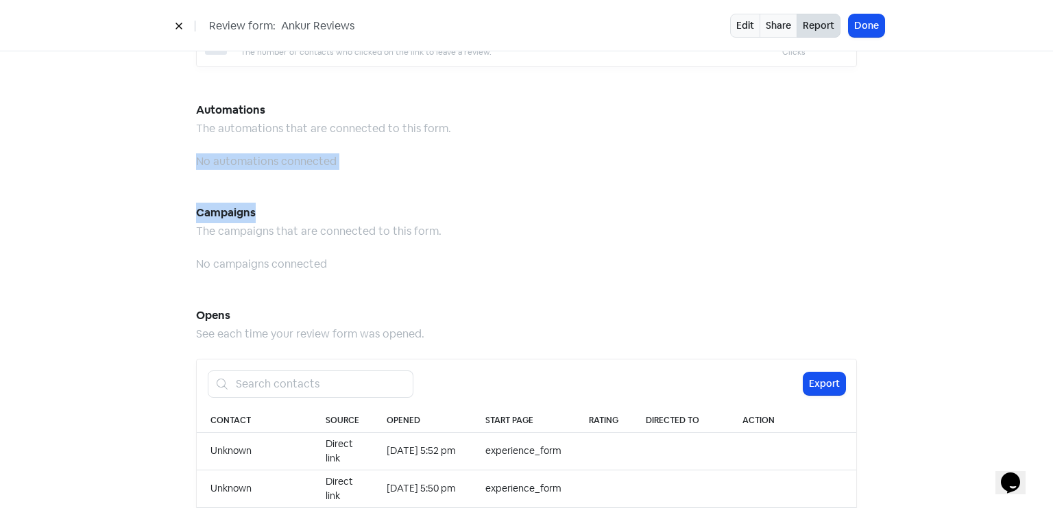
scroll to position [1286, 0]
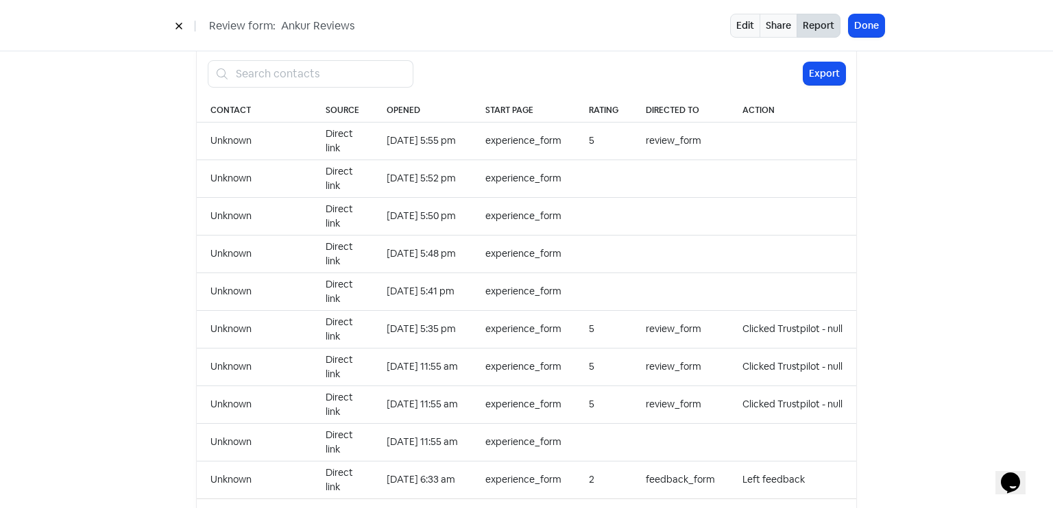
scroll to position [1408, 0]
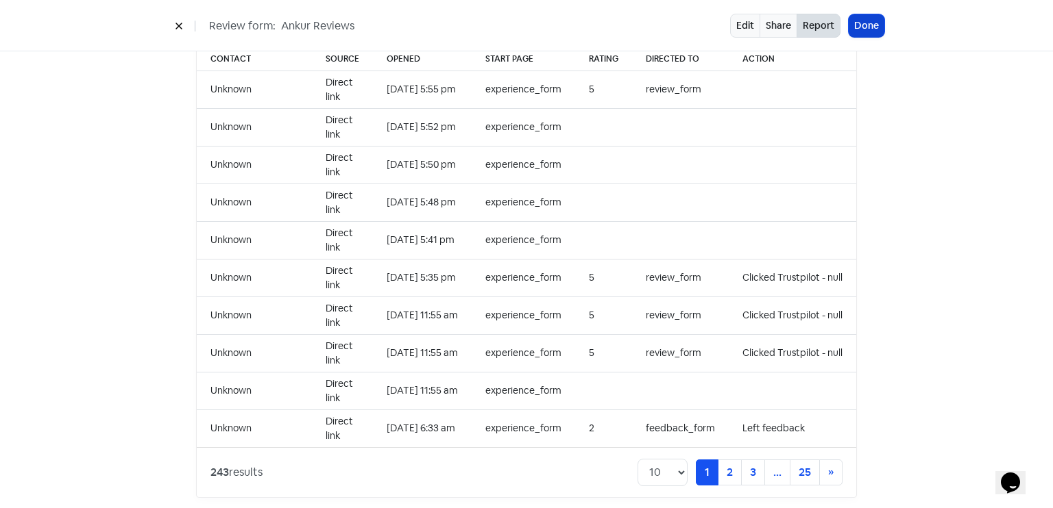
click at [875, 25] on button "Done" at bounding box center [866, 25] width 36 height 23
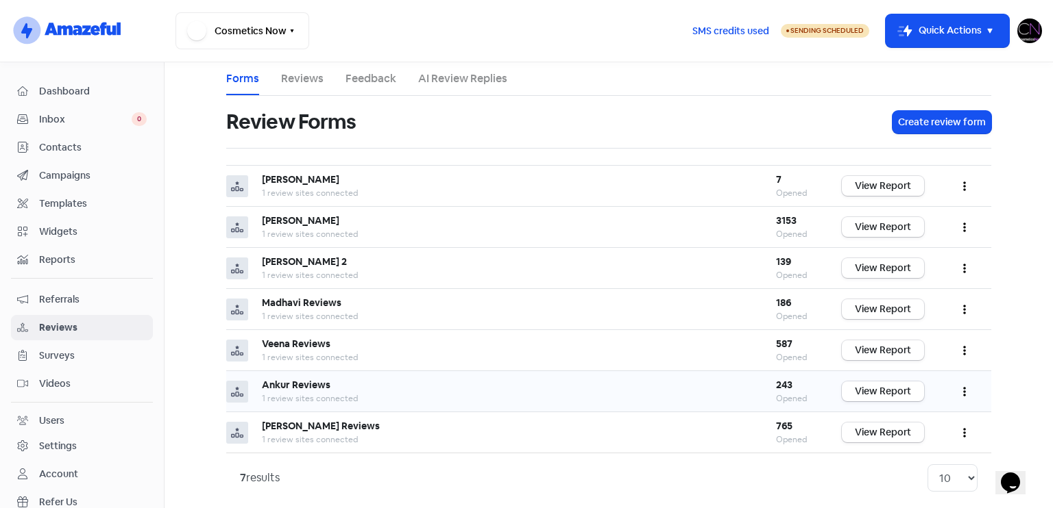
click at [872, 400] on td "View Report" at bounding box center [883, 391] width 110 height 41
click at [872, 392] on link "View Report" at bounding box center [883, 392] width 82 height 20
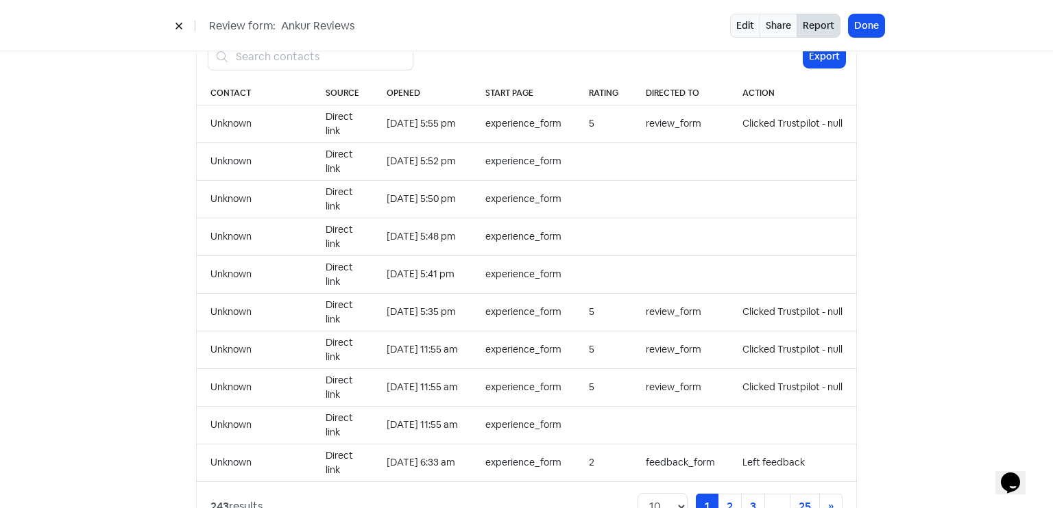
scroll to position [1408, 0]
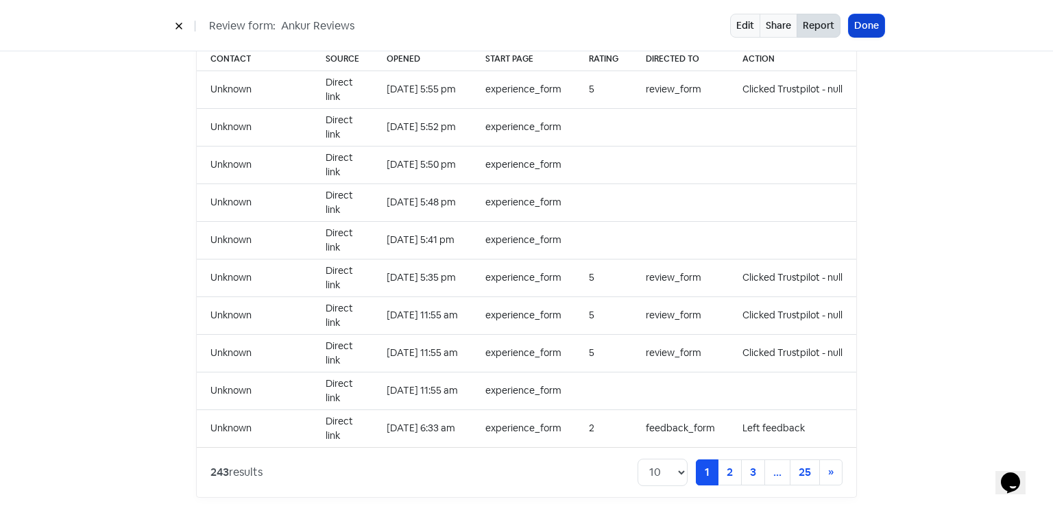
click at [865, 34] on button "Done" at bounding box center [866, 25] width 36 height 23
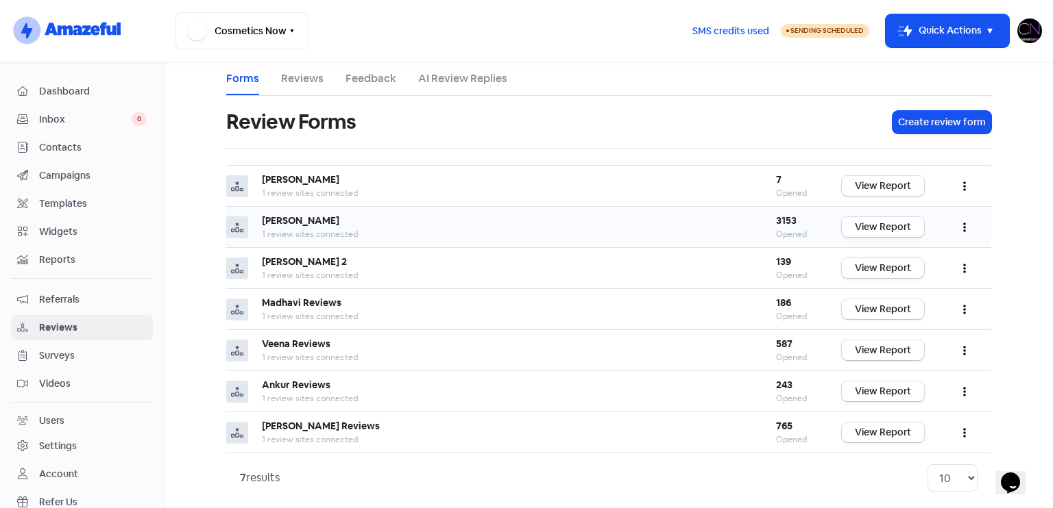
scroll to position [8, 0]
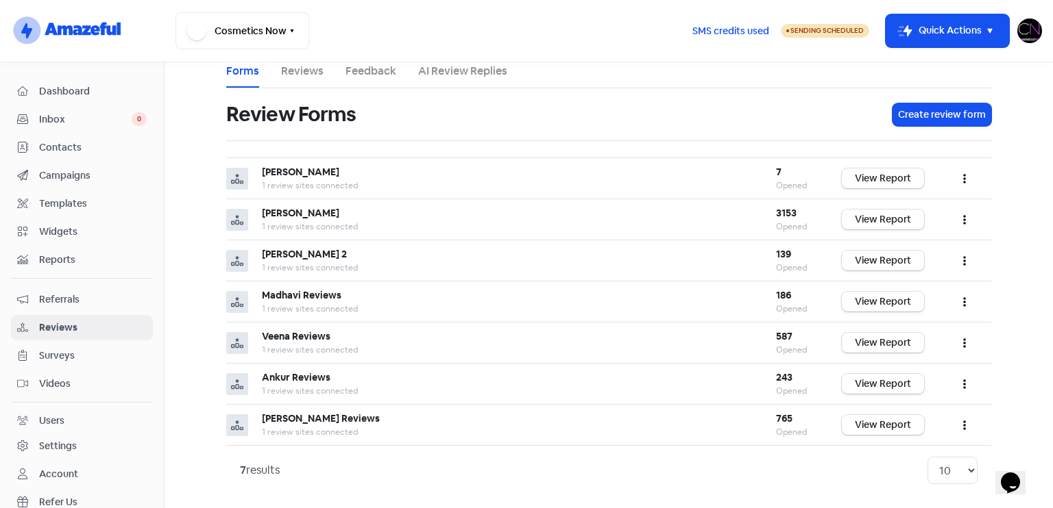
click at [116, 101] on link "Dashboard" at bounding box center [82, 91] width 142 height 25
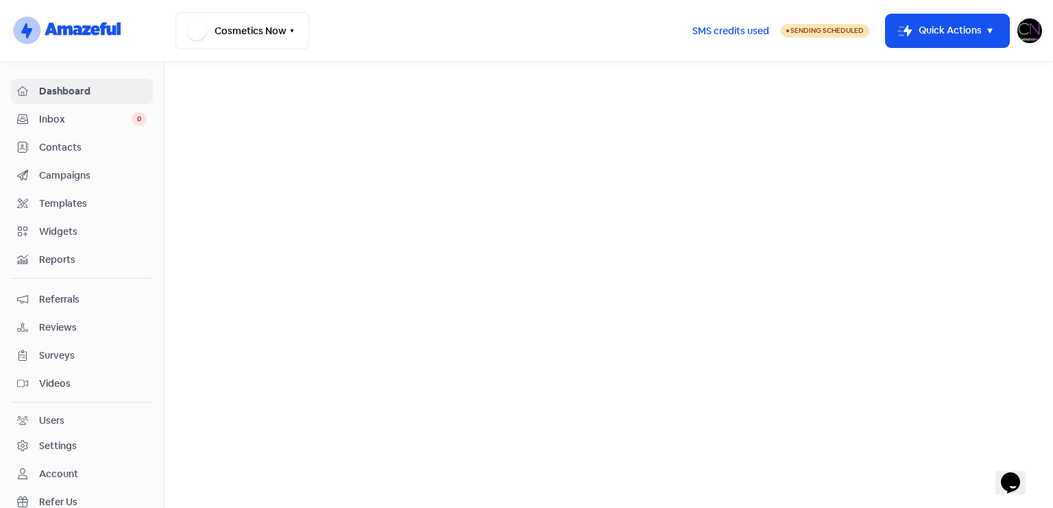
click at [116, 97] on span "Dashboard" at bounding box center [93, 91] width 108 height 14
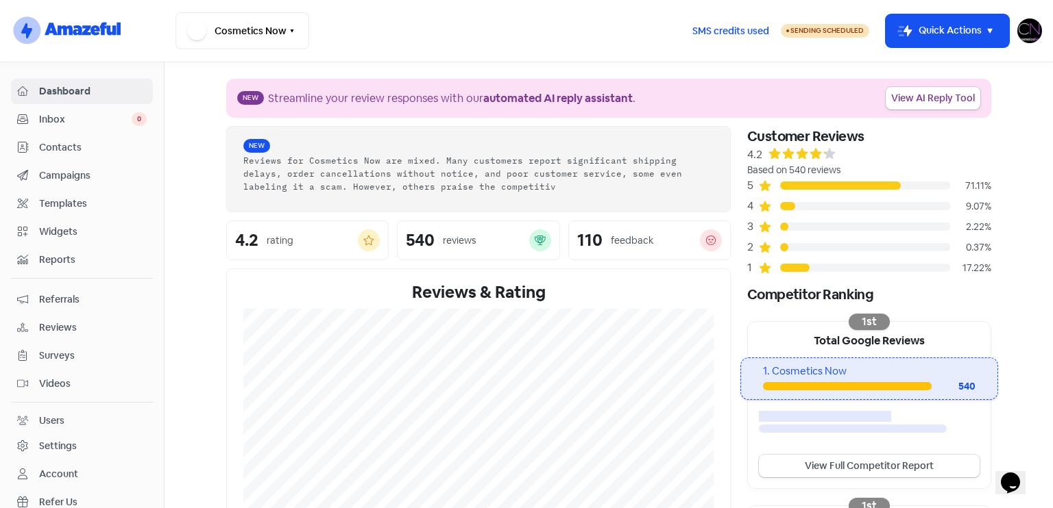
click at [100, 322] on span "Reviews" at bounding box center [93, 328] width 108 height 14
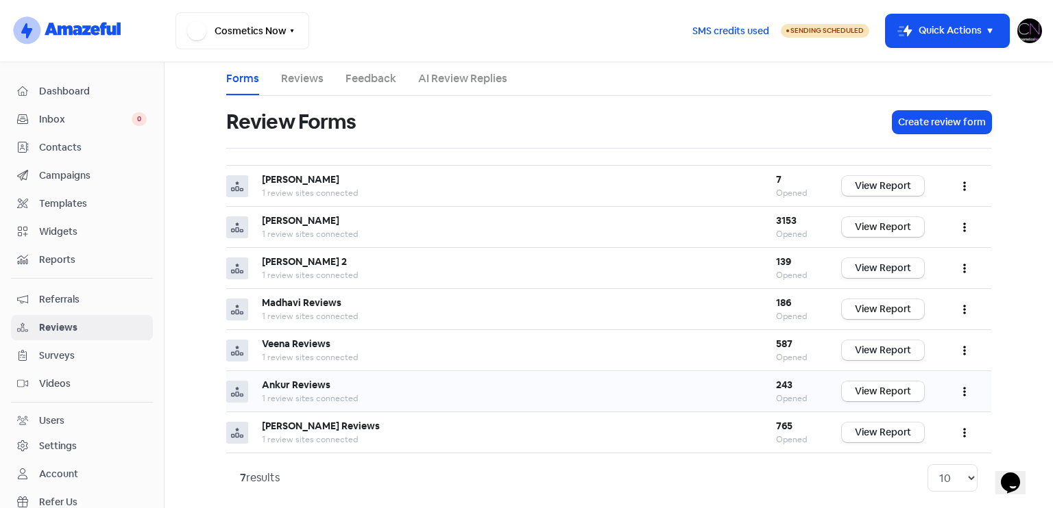
click at [866, 382] on link "View Report" at bounding box center [883, 392] width 82 height 20
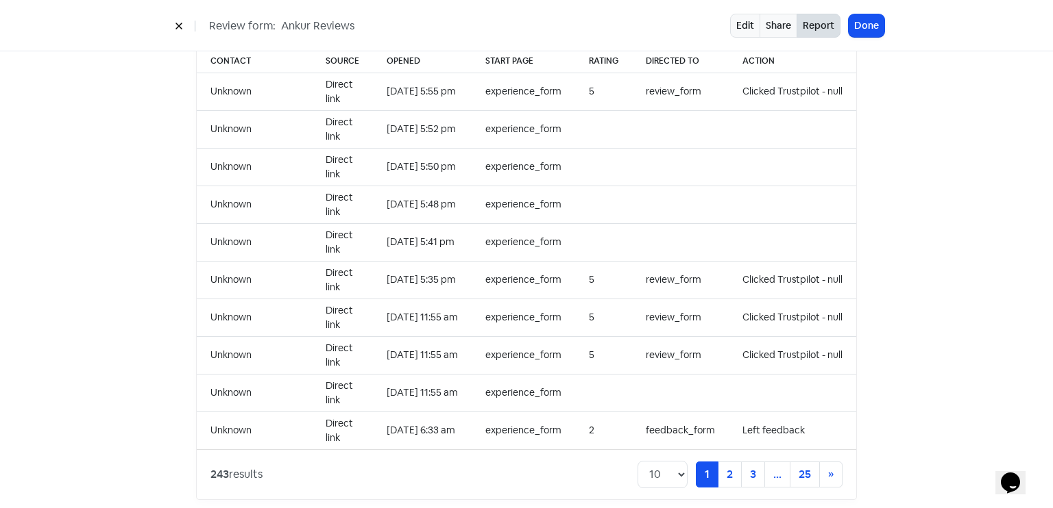
scroll to position [1408, 0]
click at [723, 460] on link "2" at bounding box center [729, 473] width 24 height 26
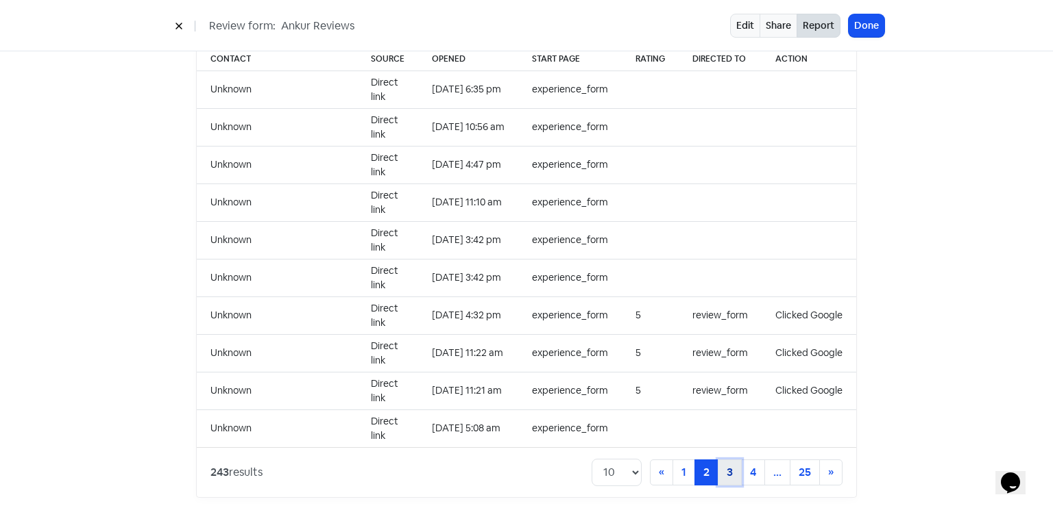
click at [728, 468] on link "3" at bounding box center [729, 473] width 24 height 26
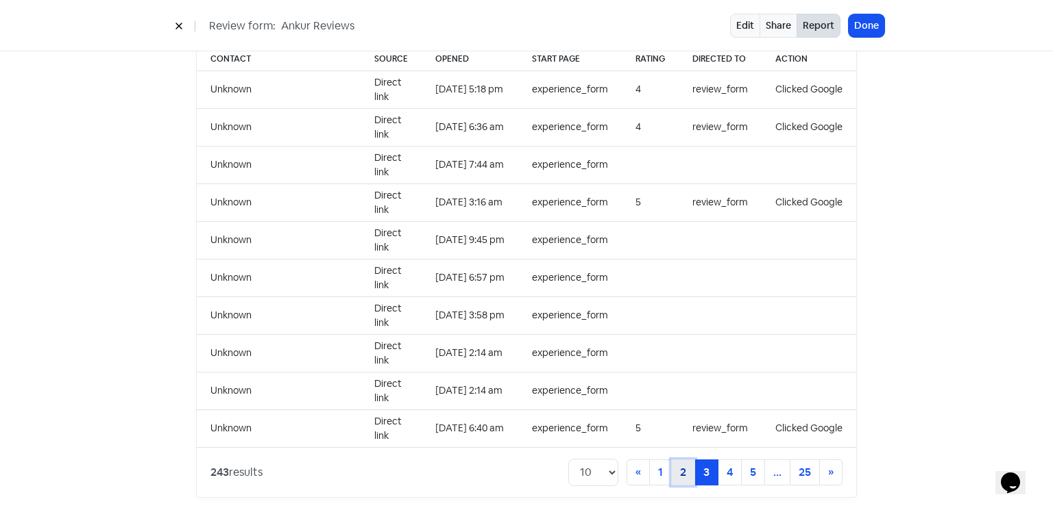
click at [680, 460] on link "2" at bounding box center [683, 473] width 24 height 26
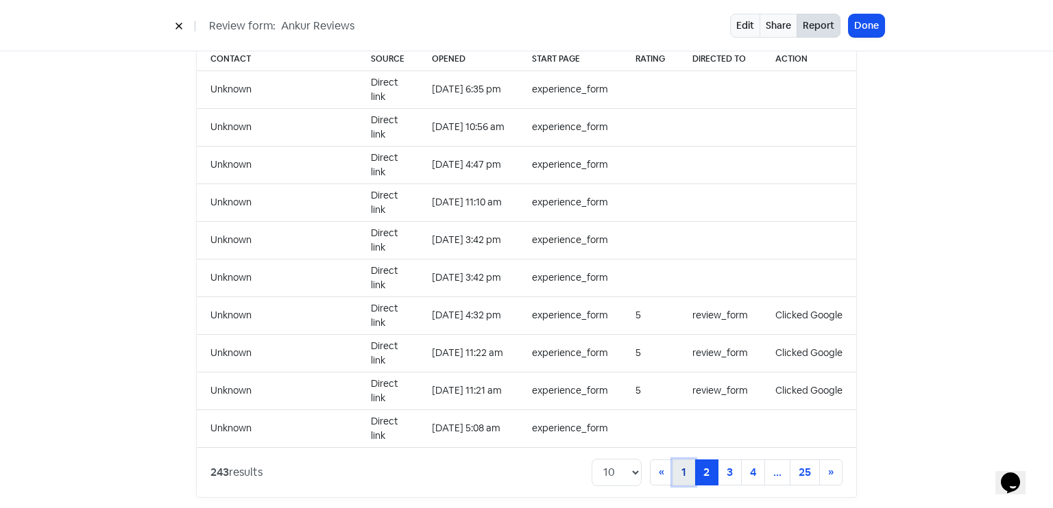
click at [675, 460] on link "1" at bounding box center [683, 473] width 23 height 26
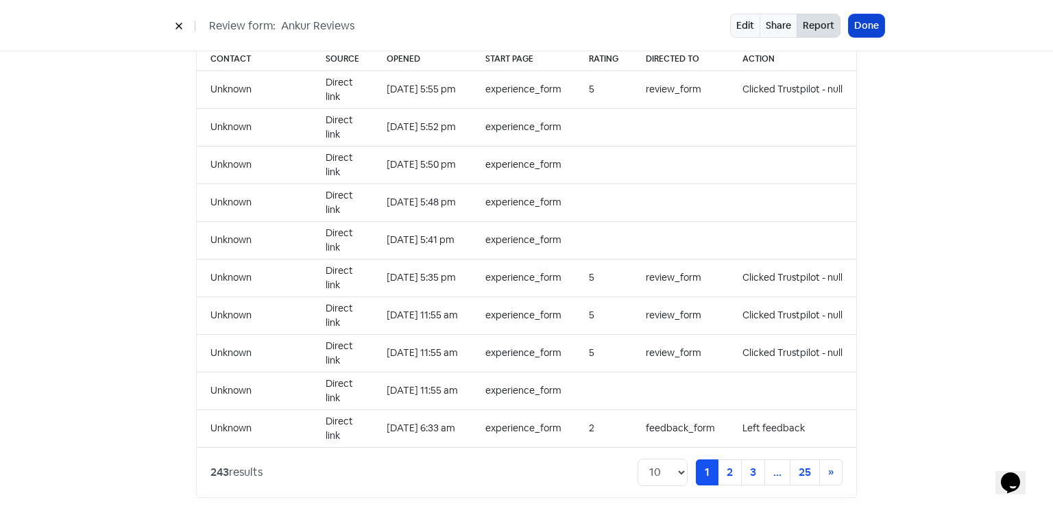
click at [858, 15] on button "Done" at bounding box center [866, 25] width 36 height 23
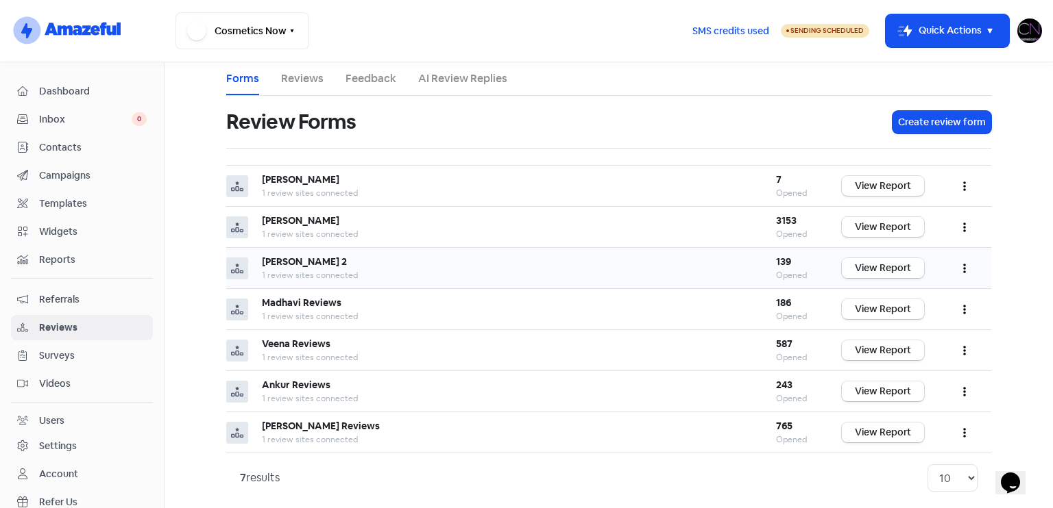
click at [879, 273] on link "View Report" at bounding box center [883, 268] width 82 height 20
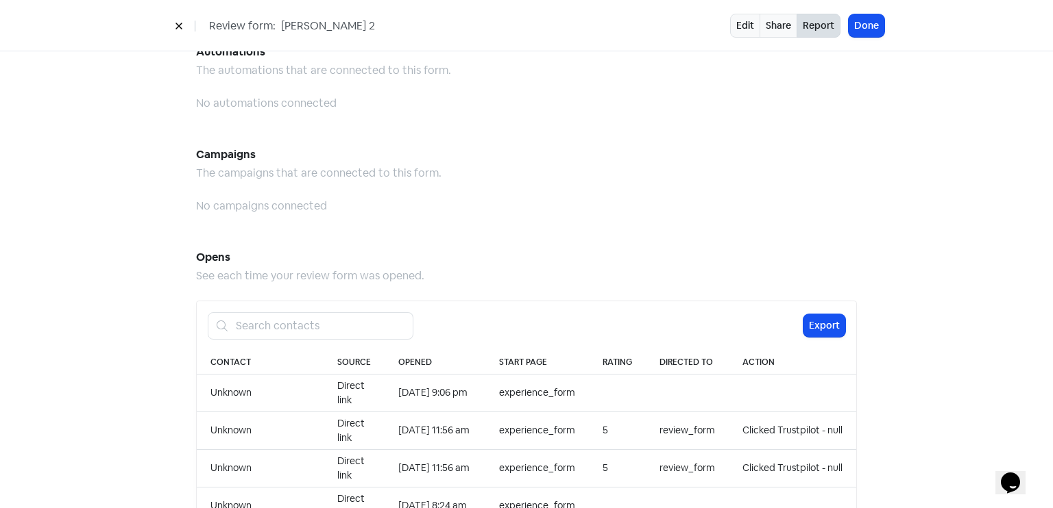
scroll to position [1362, 0]
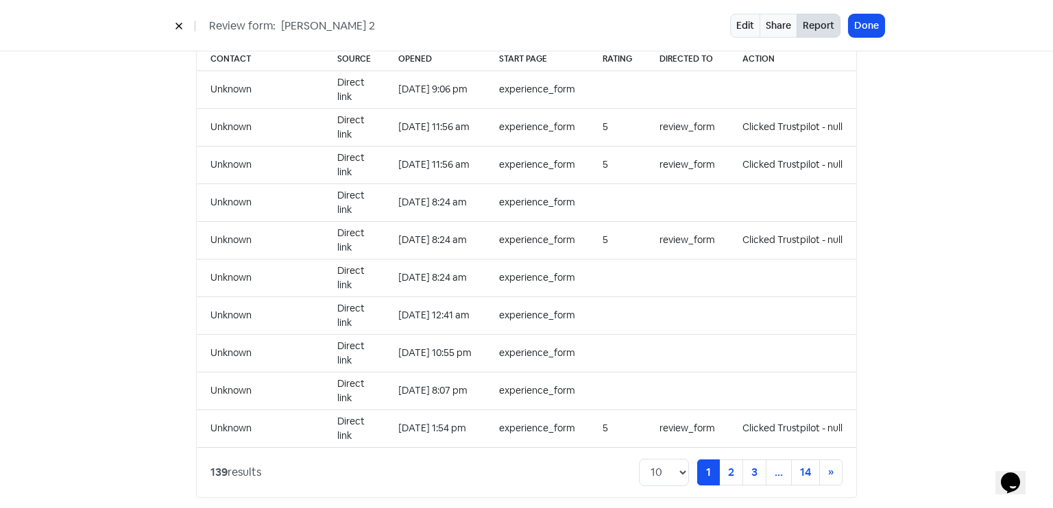
click at [884, 29] on div "Review form: Ronit 2 Edit Share Report Done" at bounding box center [526, 26] width 781 height 24
click at [880, 32] on button "Done" at bounding box center [866, 25] width 36 height 23
